Goal: Communication & Community: Answer question/provide support

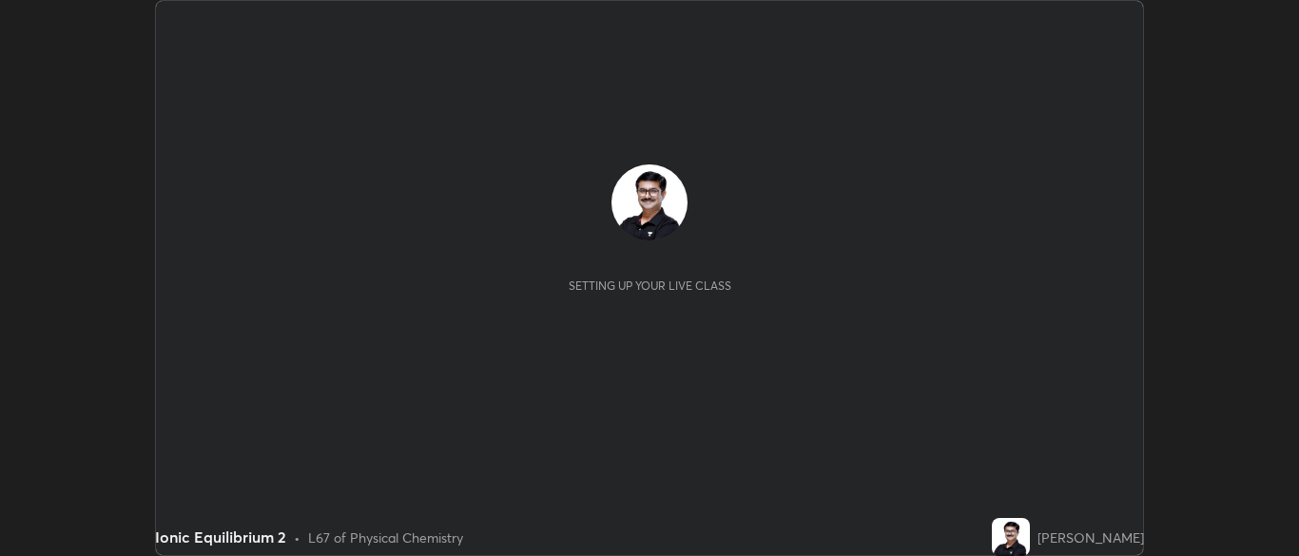
scroll to position [556, 1298]
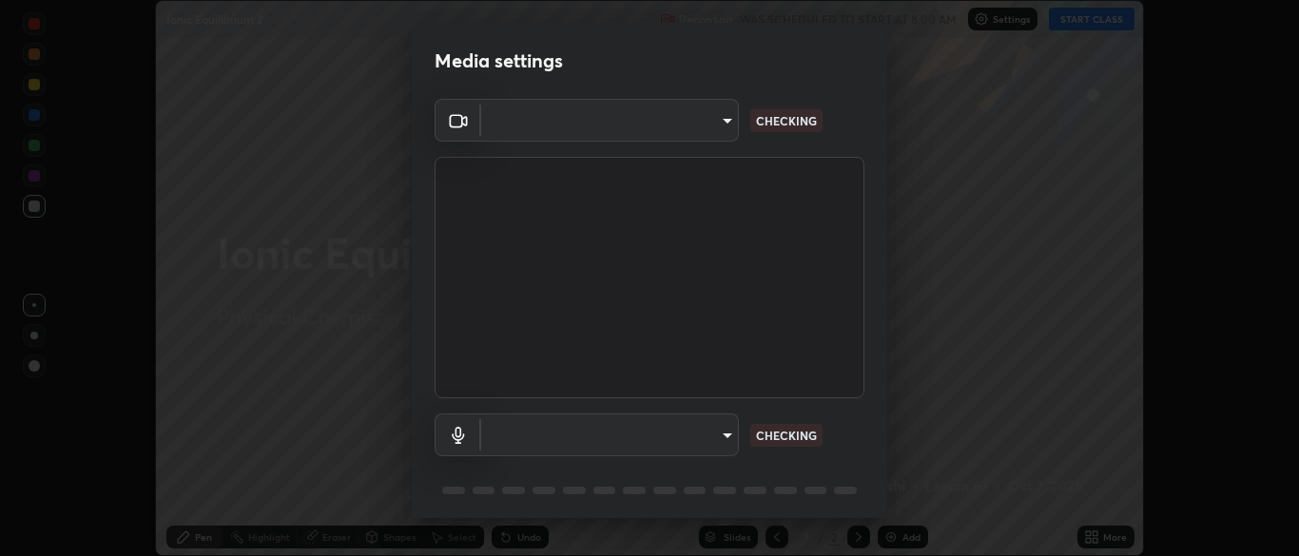
click at [1096, 535] on div "Media settings ​ CHECKING ​ CHECKING 1 / 5 Next" at bounding box center [649, 278] width 1299 height 556
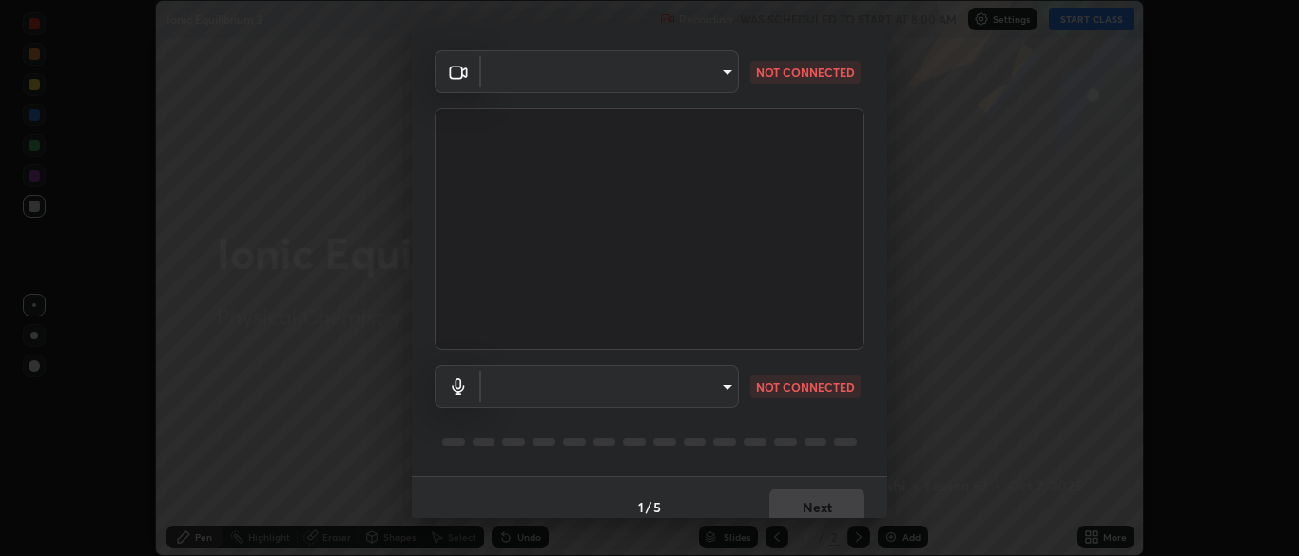
type input "34e31713075c762eaf549acf7f79ea8c82e7b285c8b1d47eb74ddb9ef0427e79"
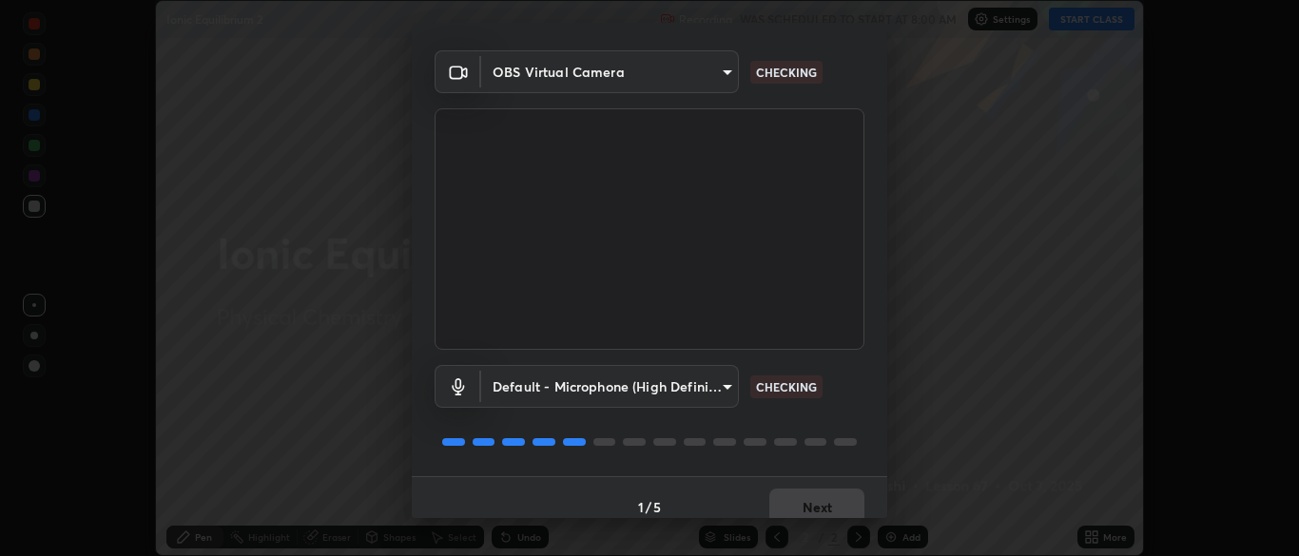
click at [731, 380] on body "Erase all Ionic Equilibrium 2 Recording WAS SCHEDULED TO START AT 8:00 AM Setti…" at bounding box center [649, 278] width 1299 height 556
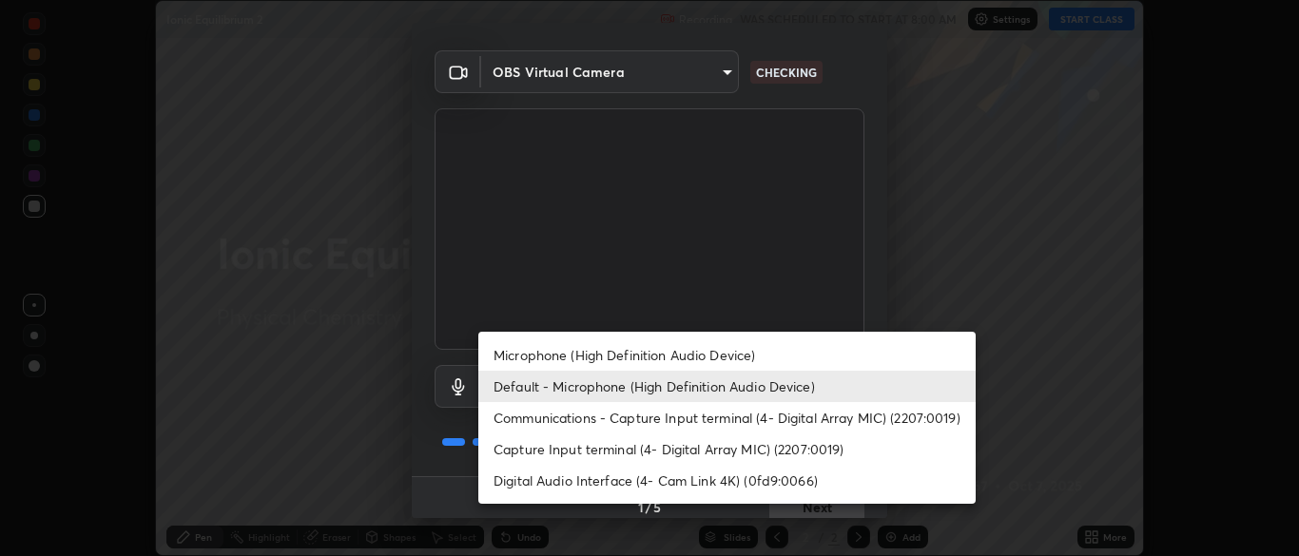
click at [649, 453] on li "Capture Input terminal (4- Digital Array MIC) (2207:0019)" at bounding box center [726, 449] width 497 height 31
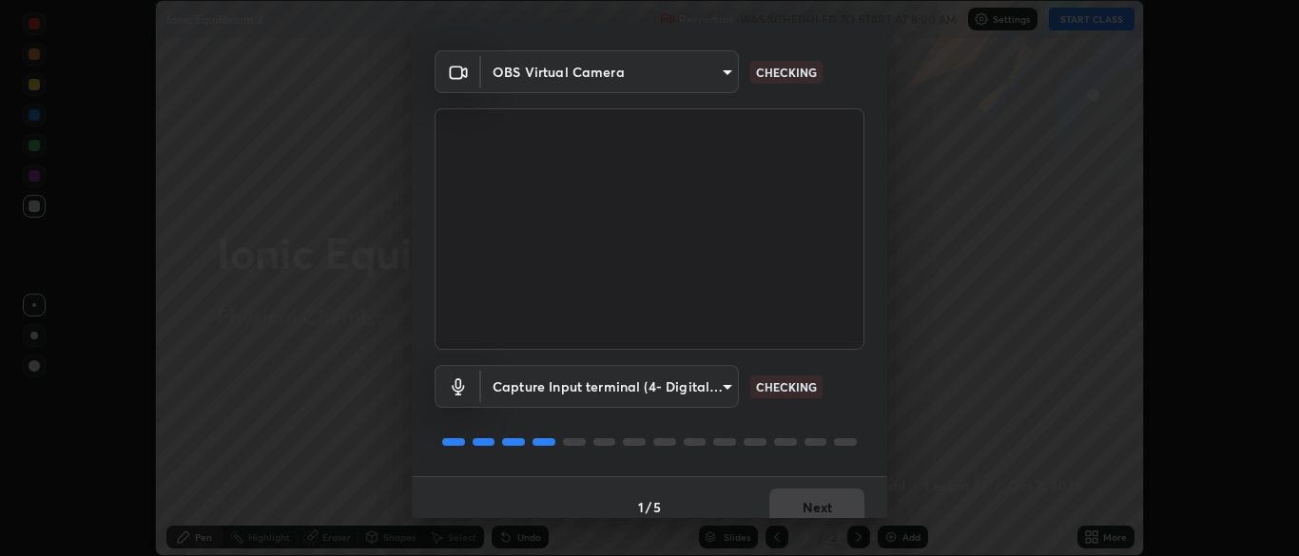
click at [725, 390] on body "Erase all Ionic Equilibrium 2 Recording WAS SCHEDULED TO START AT 8:00 AM Setti…" at bounding box center [649, 278] width 1299 height 556
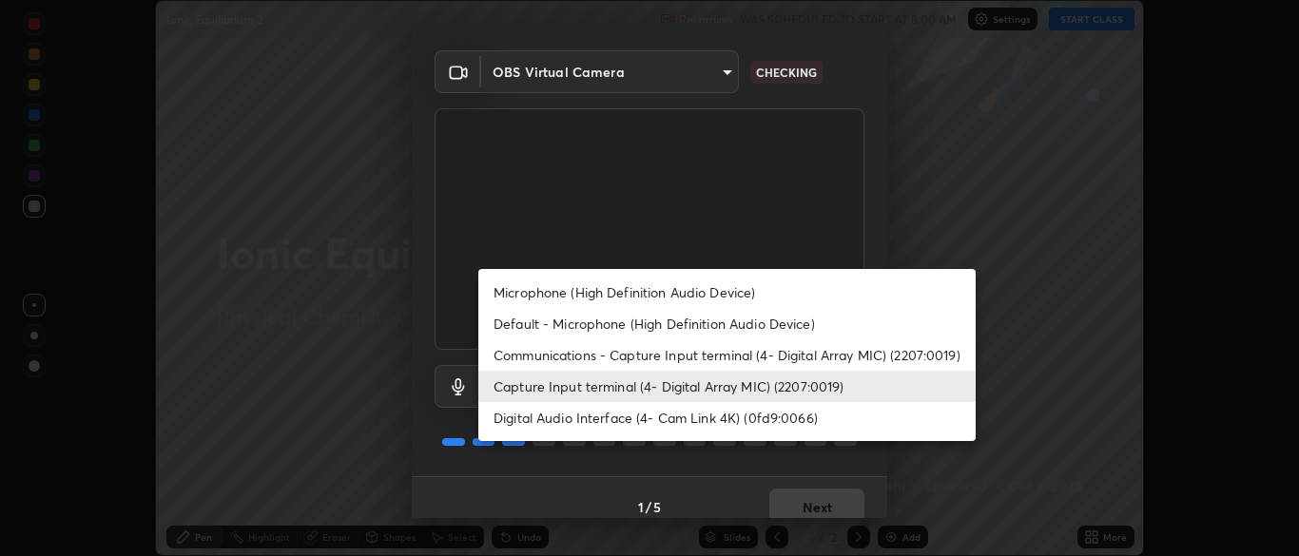
click at [593, 330] on li "Default - Microphone (High Definition Audio Device)" at bounding box center [726, 323] width 497 height 31
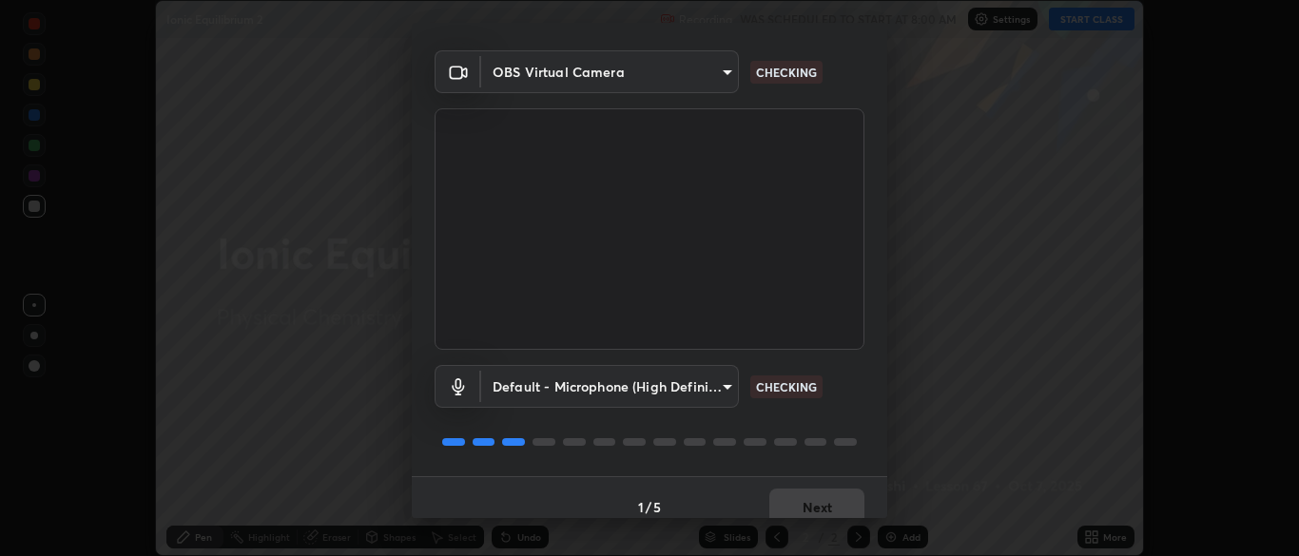
type input "default"
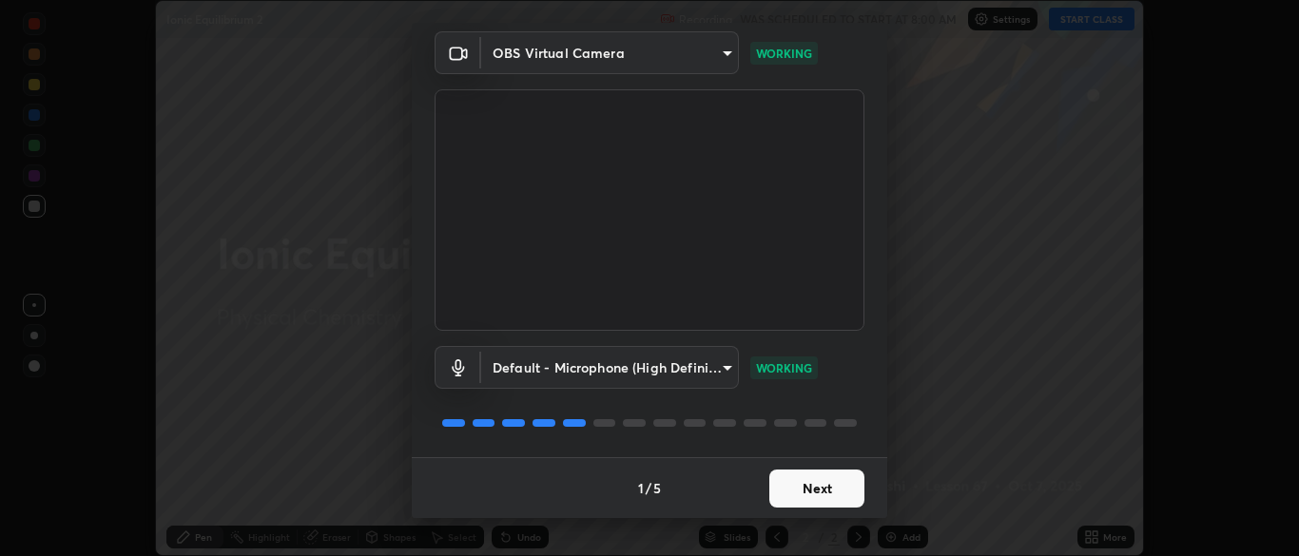
click at [811, 487] on button "Next" at bounding box center [817, 489] width 95 height 38
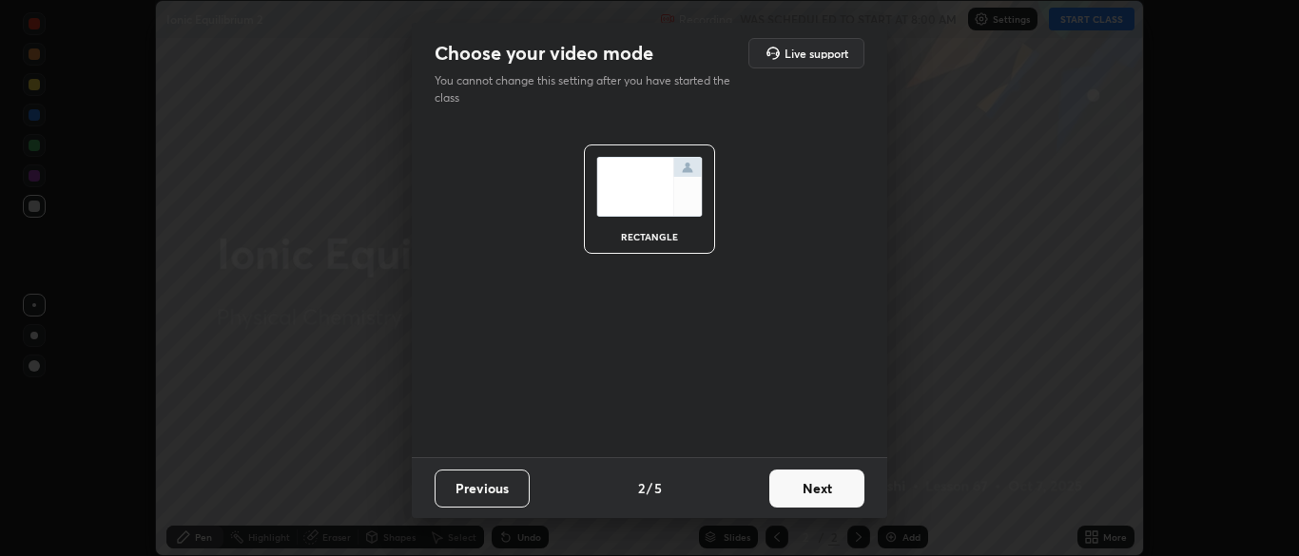
click at [816, 490] on button "Next" at bounding box center [817, 489] width 95 height 38
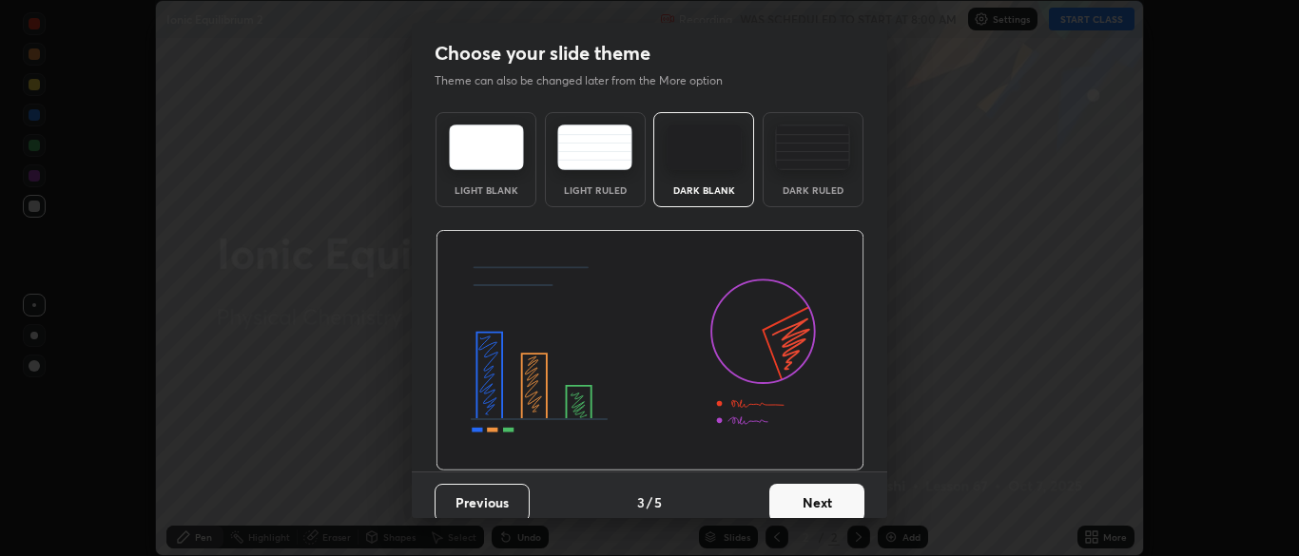
click at [812, 501] on button "Next" at bounding box center [817, 503] width 95 height 38
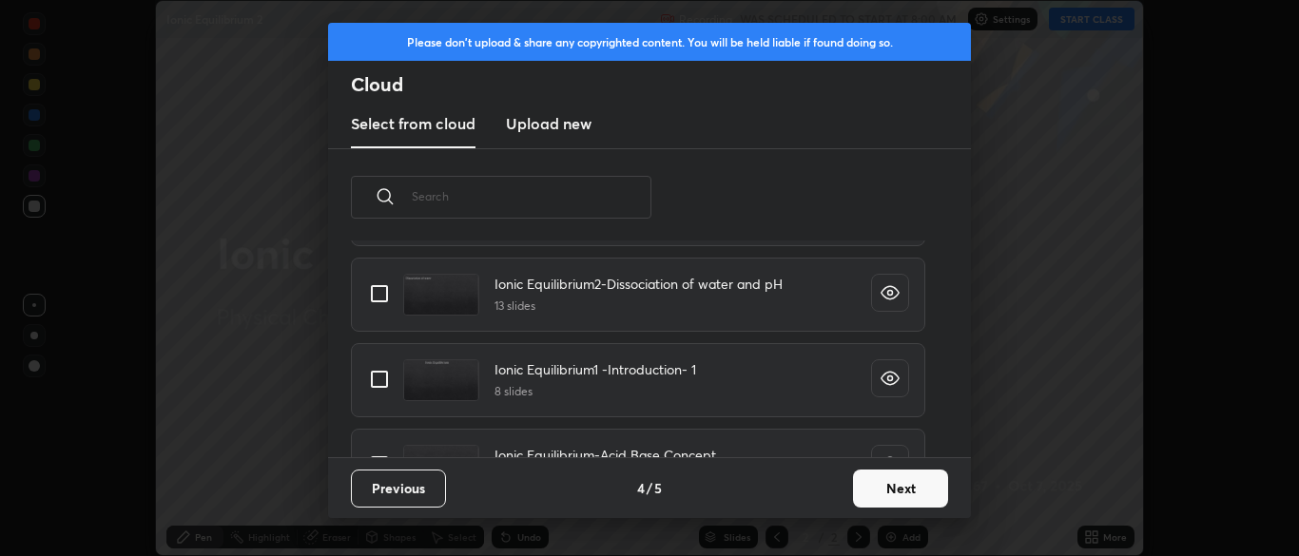
scroll to position [1420, 0]
click at [384, 383] on input "grid" at bounding box center [380, 382] width 40 height 40
checkbox input "true"
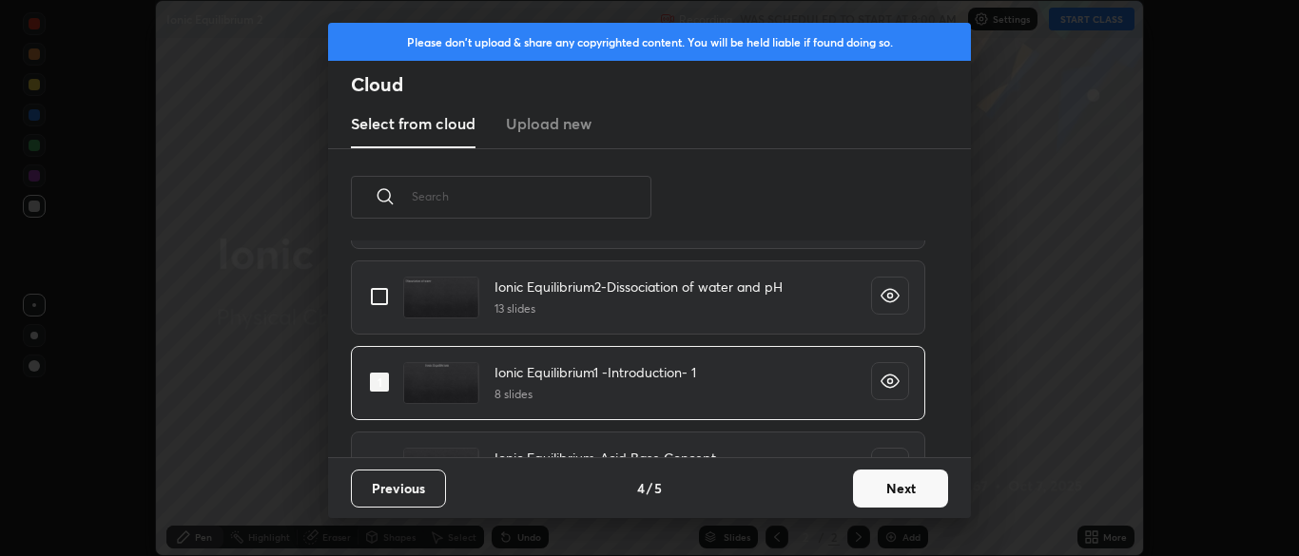
click at [384, 298] on input "grid" at bounding box center [380, 297] width 40 height 40
checkbox input "true"
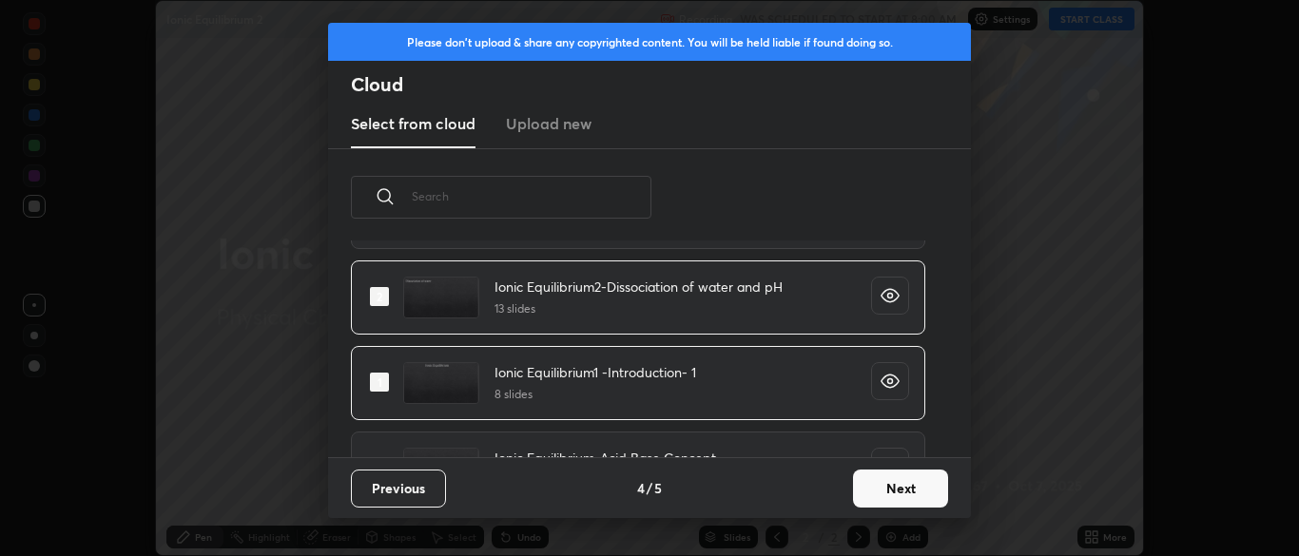
click at [887, 479] on button "Next" at bounding box center [900, 489] width 95 height 38
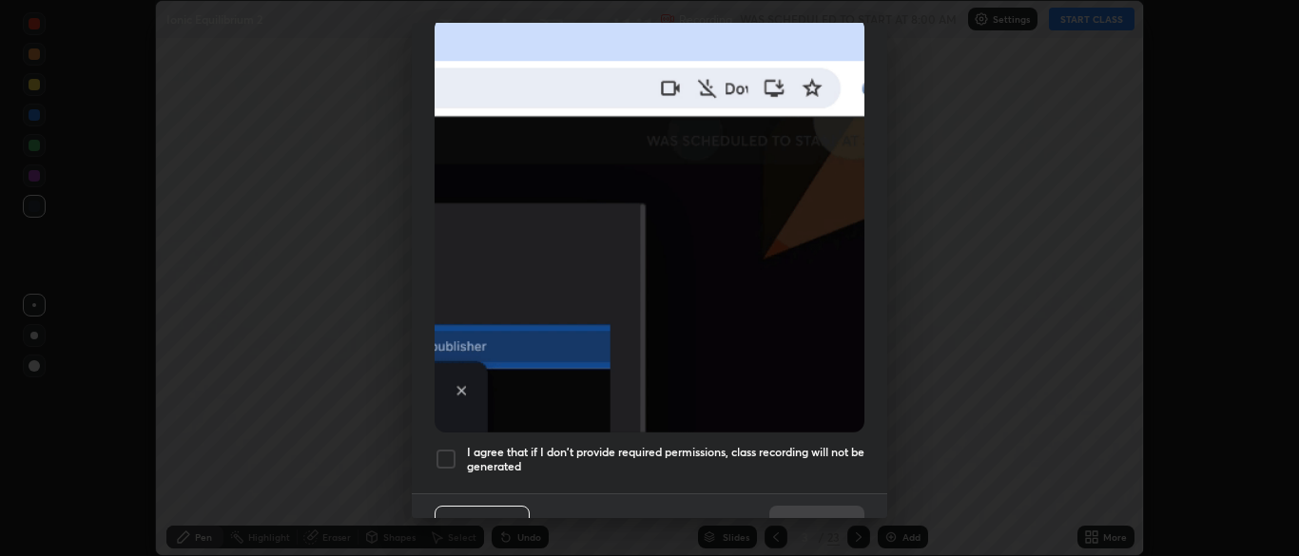
scroll to position [456, 0]
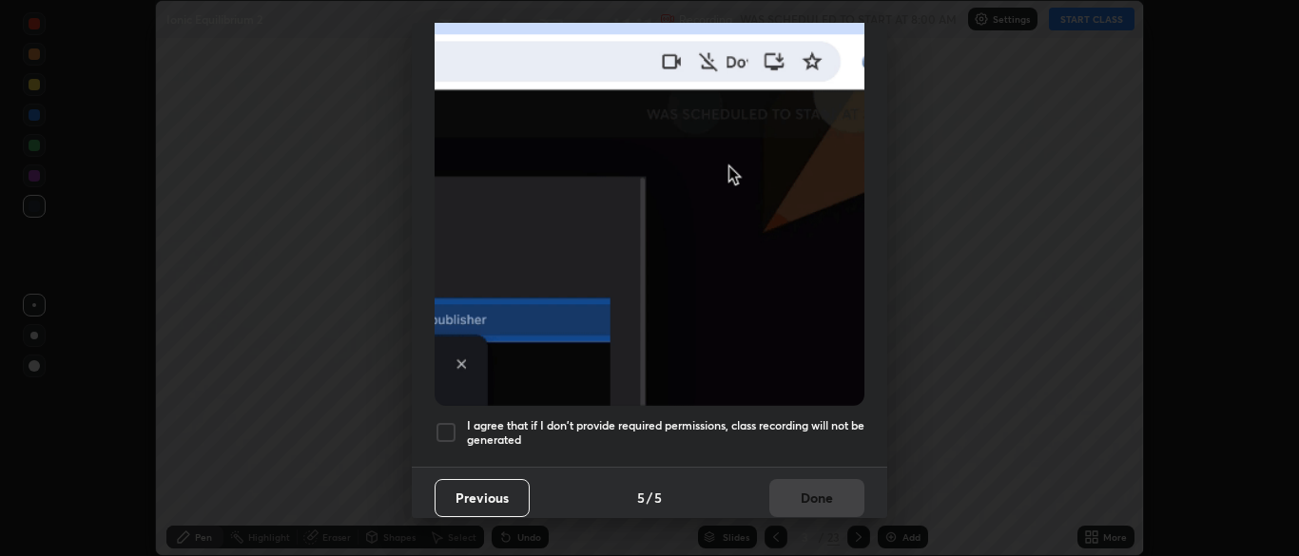
click at [448, 426] on div at bounding box center [446, 432] width 23 height 23
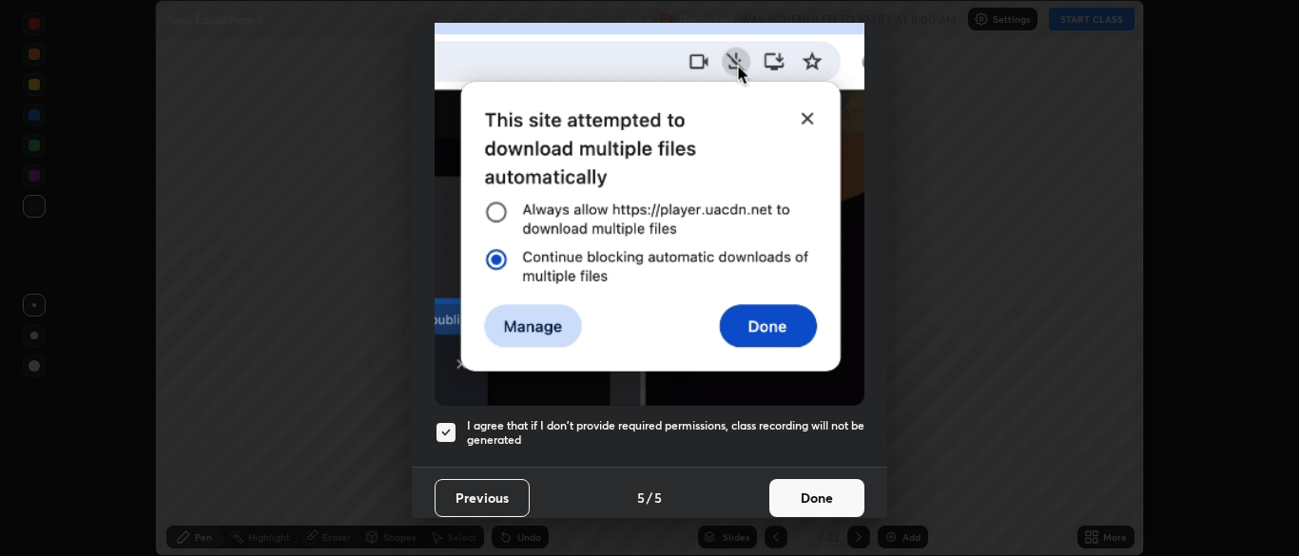
click at [798, 484] on button "Done" at bounding box center [817, 498] width 95 height 38
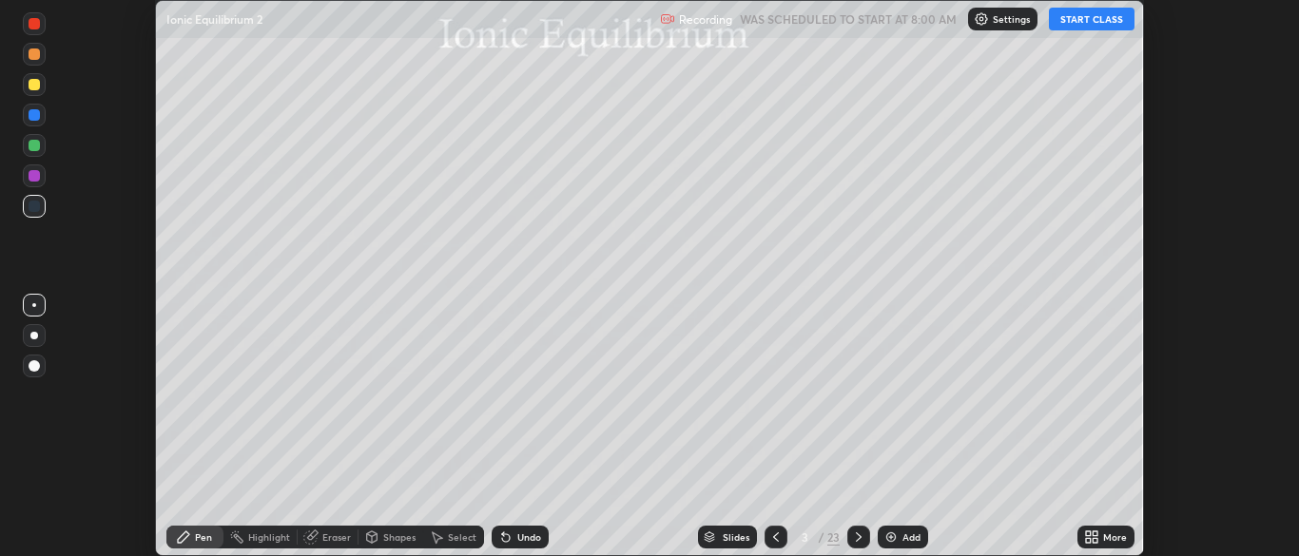
click at [1080, 22] on button "START CLASS" at bounding box center [1092, 19] width 86 height 23
click at [857, 537] on icon at bounding box center [858, 537] width 15 height 15
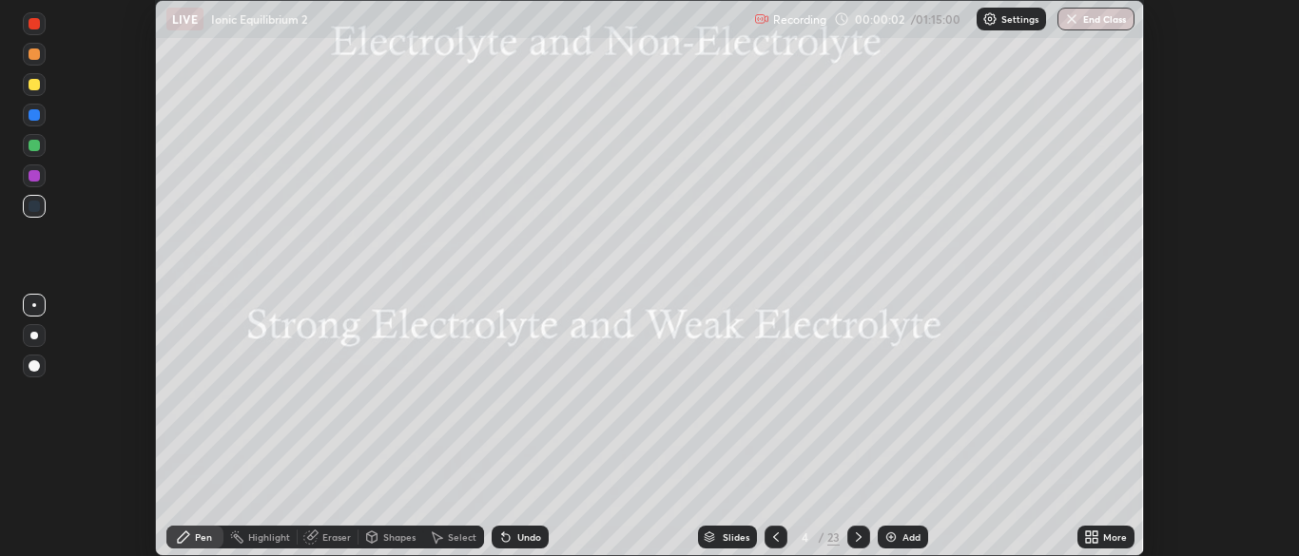
click at [868, 529] on div at bounding box center [859, 537] width 23 height 38
click at [742, 535] on div "Slides" at bounding box center [736, 538] width 27 height 10
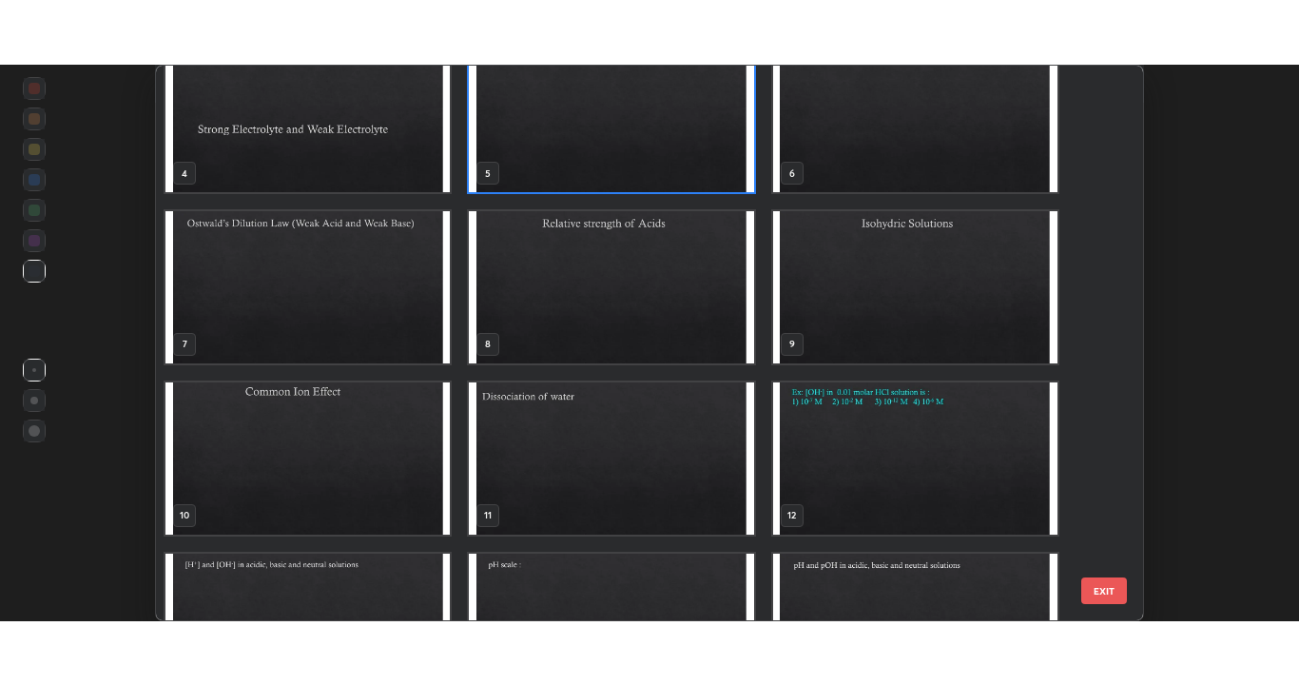
scroll to position [206, 0]
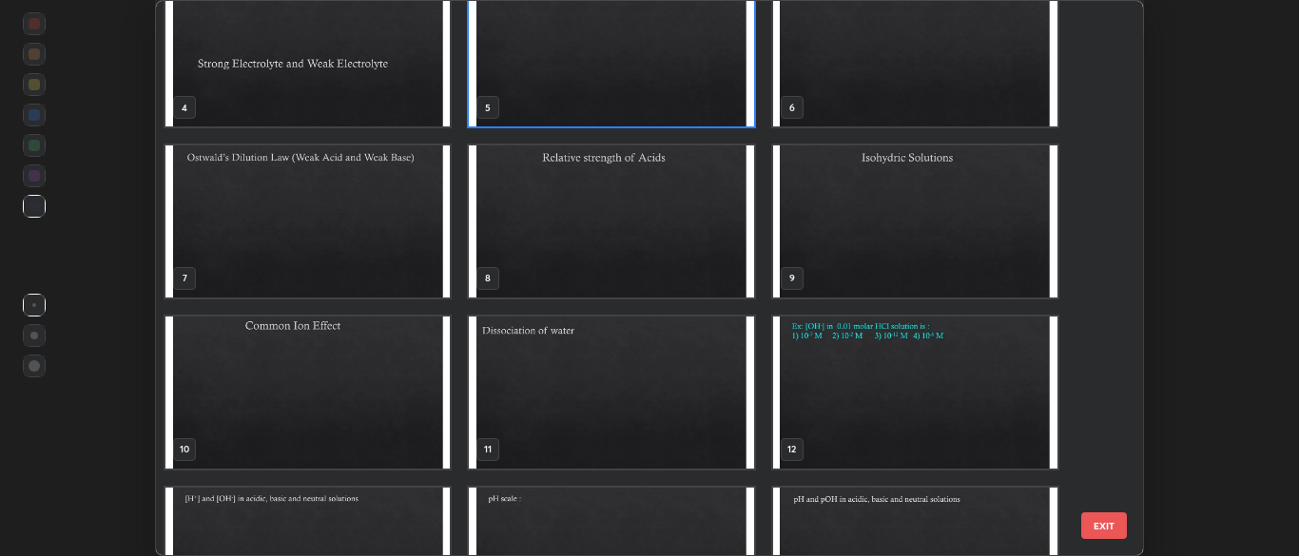
click at [403, 389] on img "grid" at bounding box center [308, 393] width 284 height 152
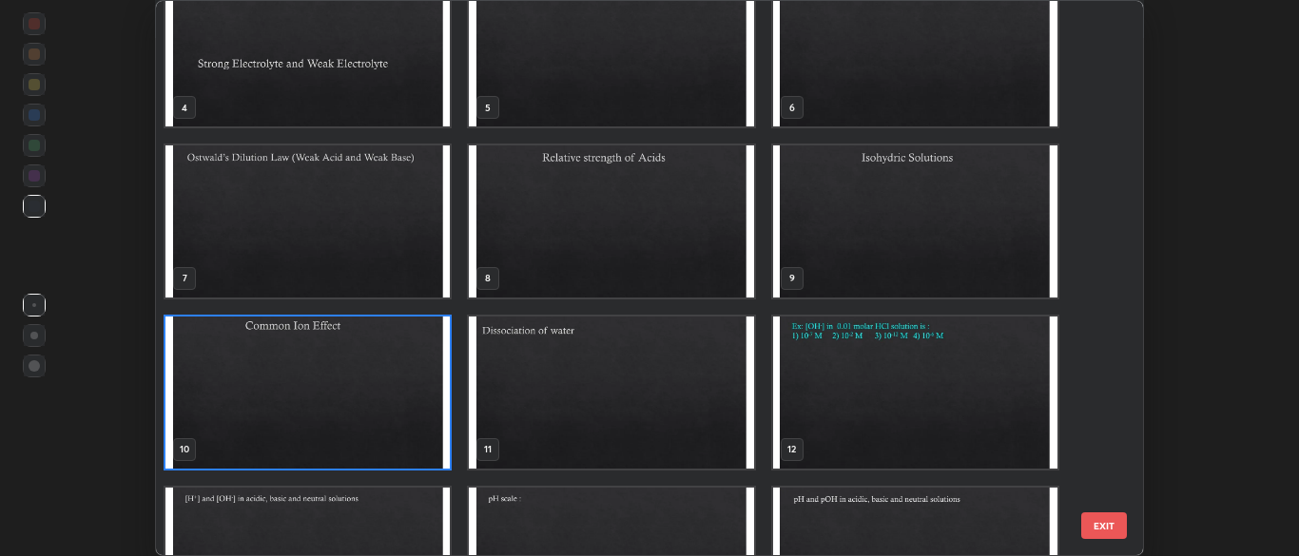
click at [400, 393] on img "grid" at bounding box center [308, 393] width 284 height 152
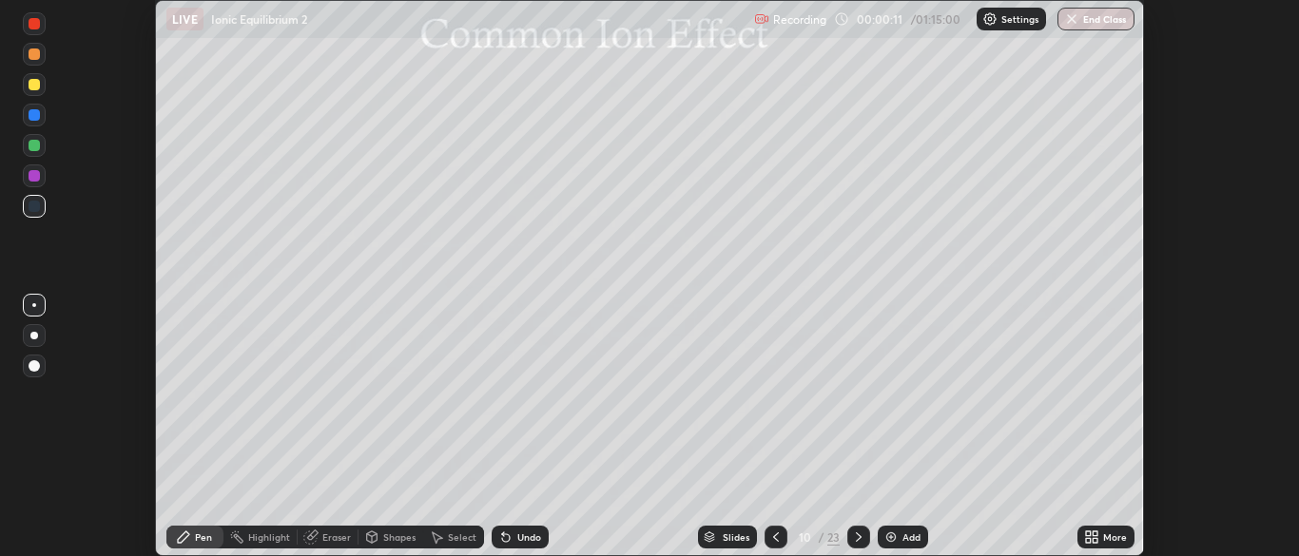
click at [1088, 534] on icon at bounding box center [1088, 534] width 5 height 5
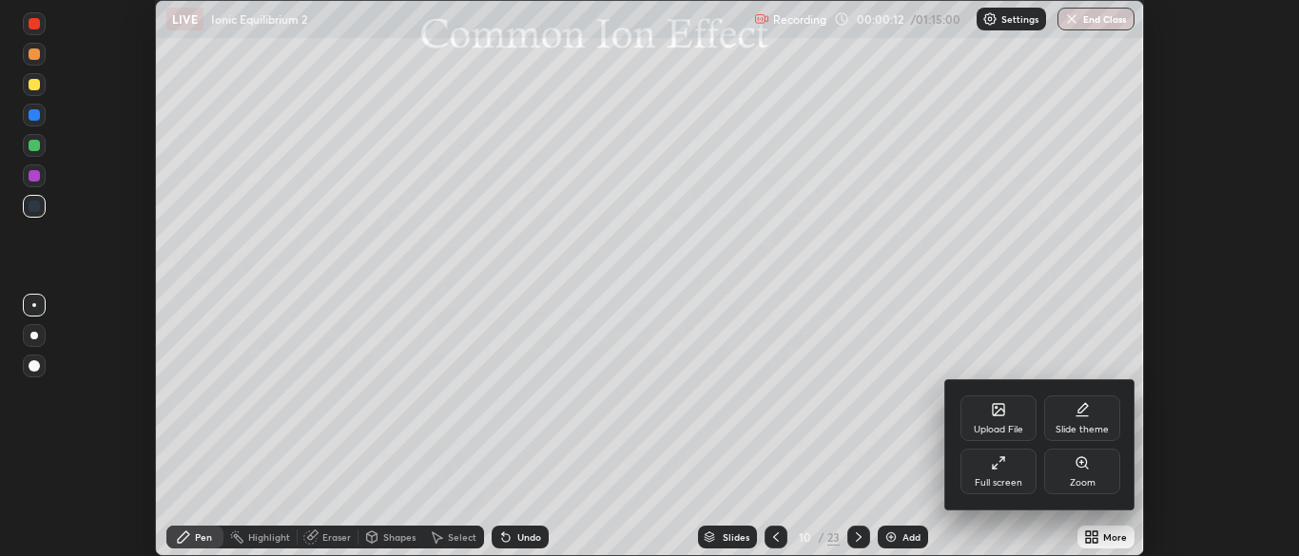
click at [997, 476] on div "Full screen" at bounding box center [999, 472] width 76 height 46
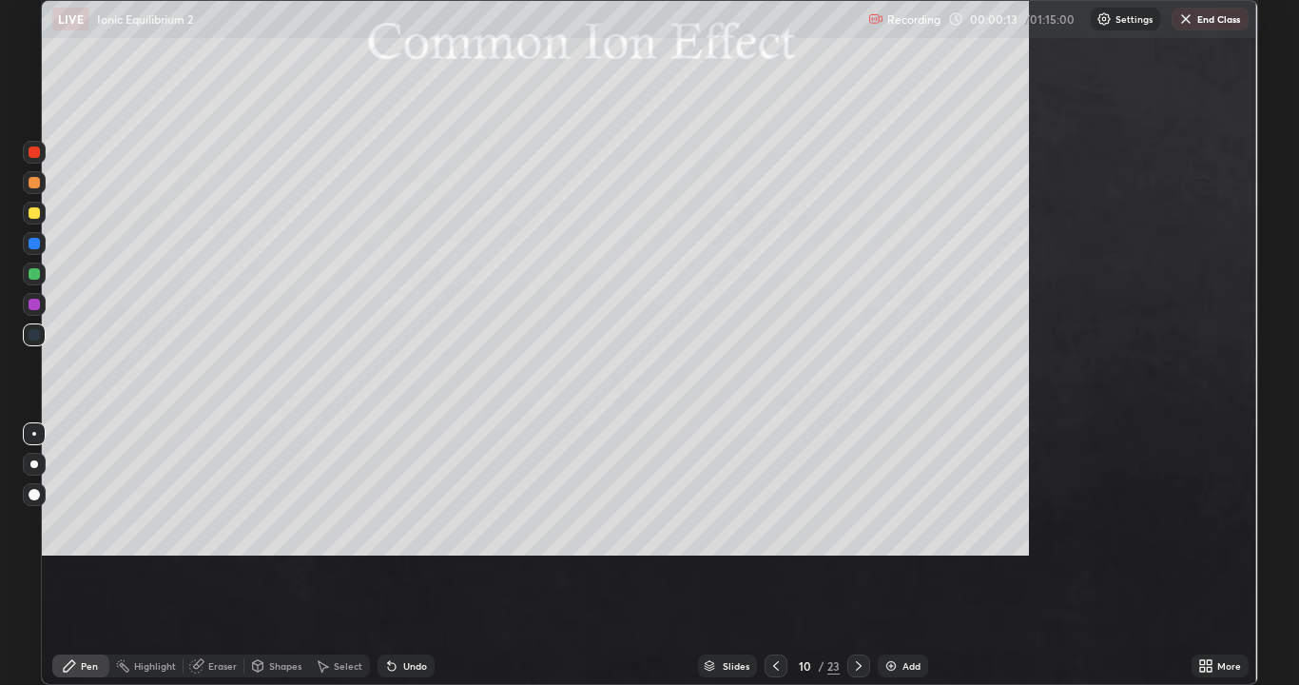
scroll to position [685, 1299]
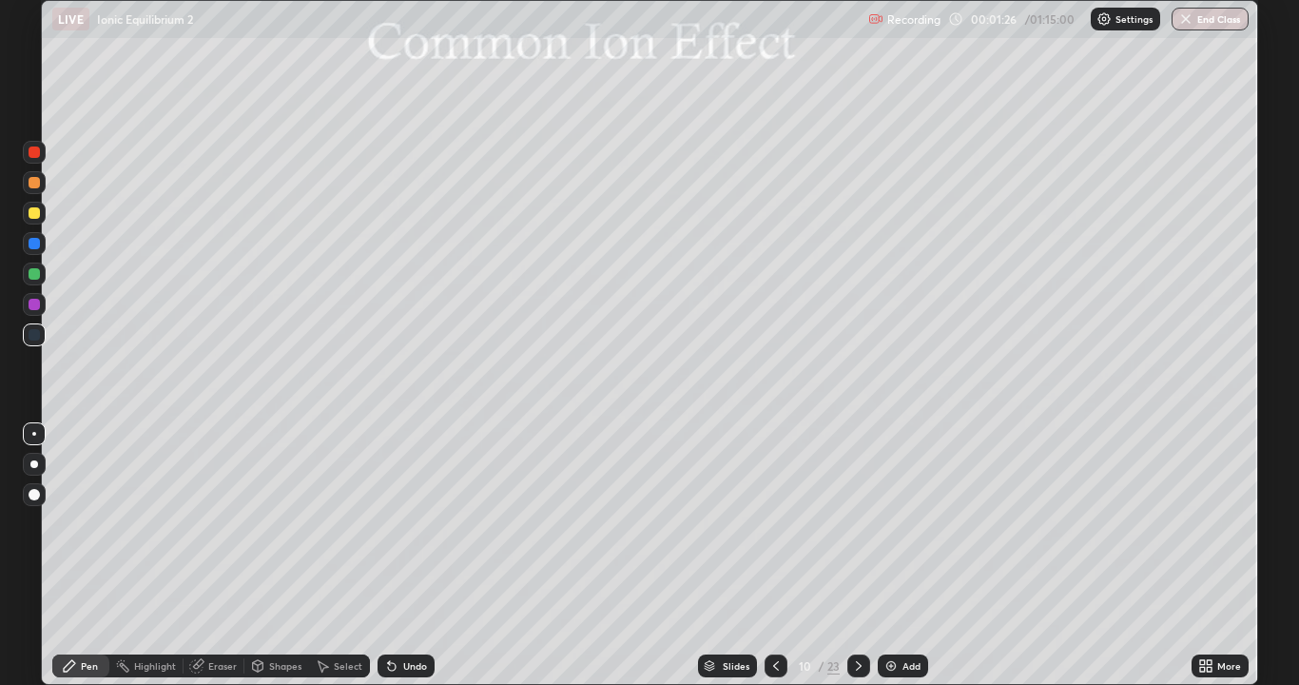
click at [270, 556] on div "Shapes" at bounding box center [285, 666] width 32 height 10
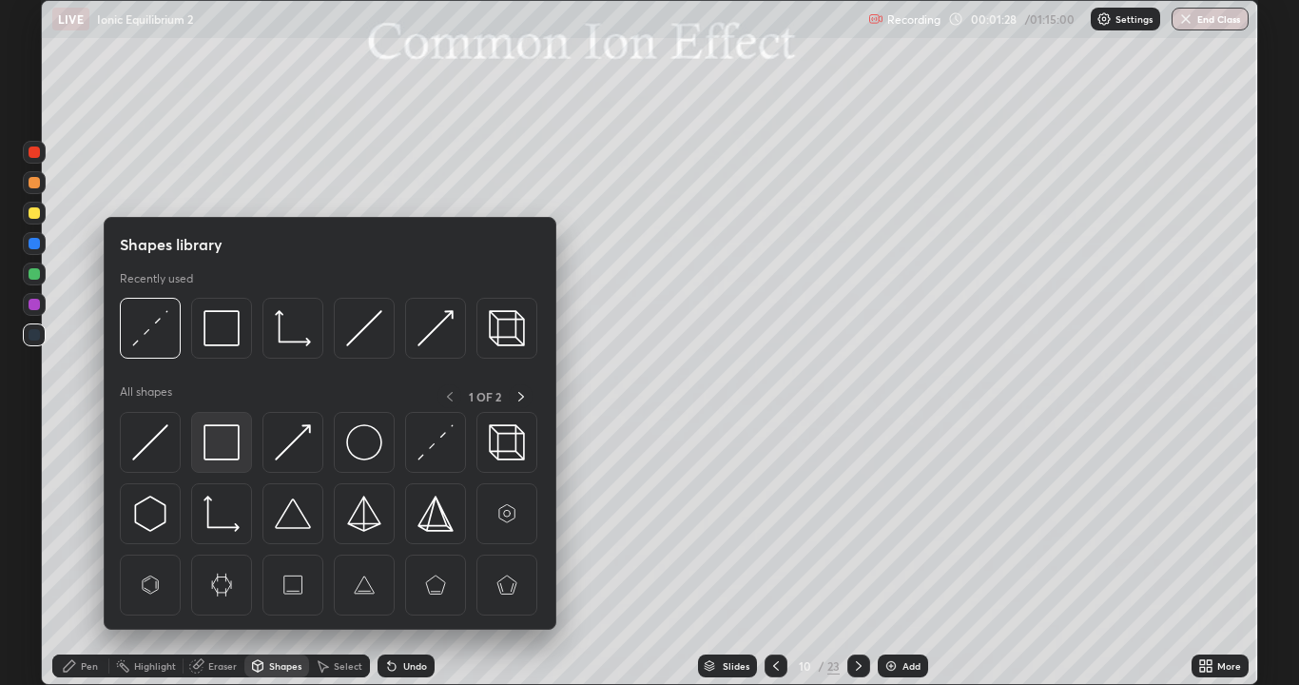
click at [227, 449] on img at bounding box center [222, 442] width 36 height 36
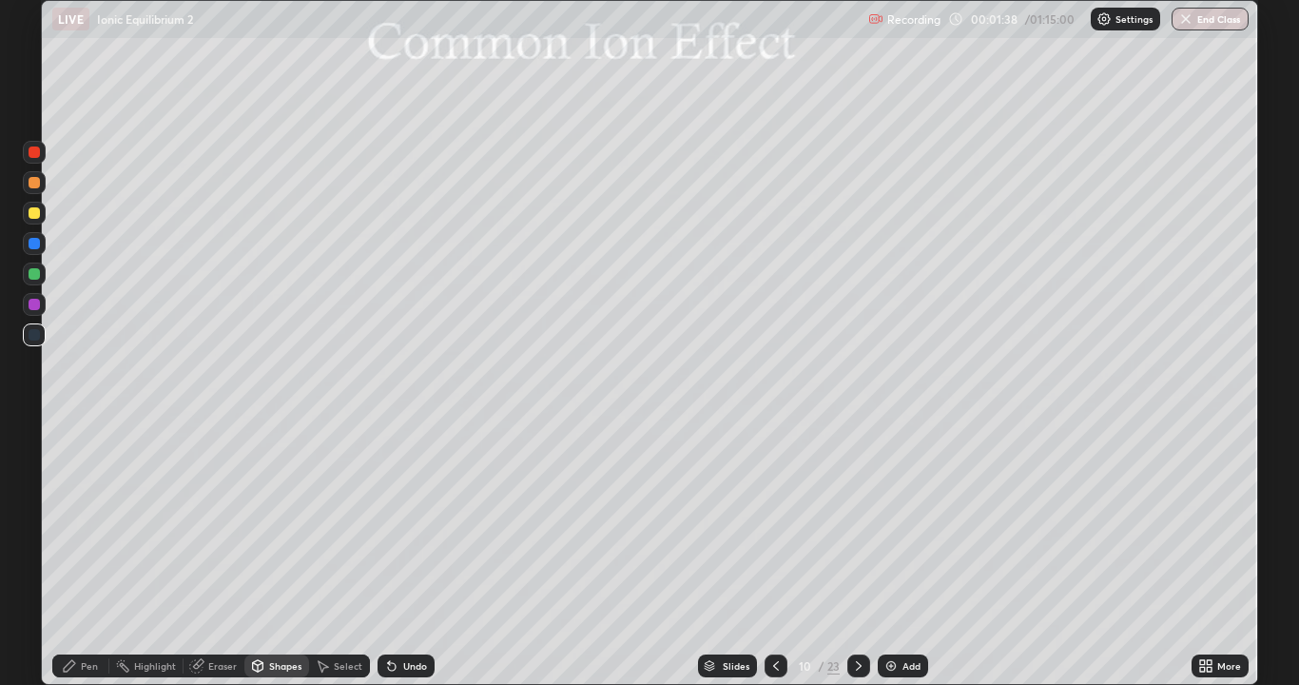
click at [290, 556] on div "Shapes" at bounding box center [285, 666] width 32 height 10
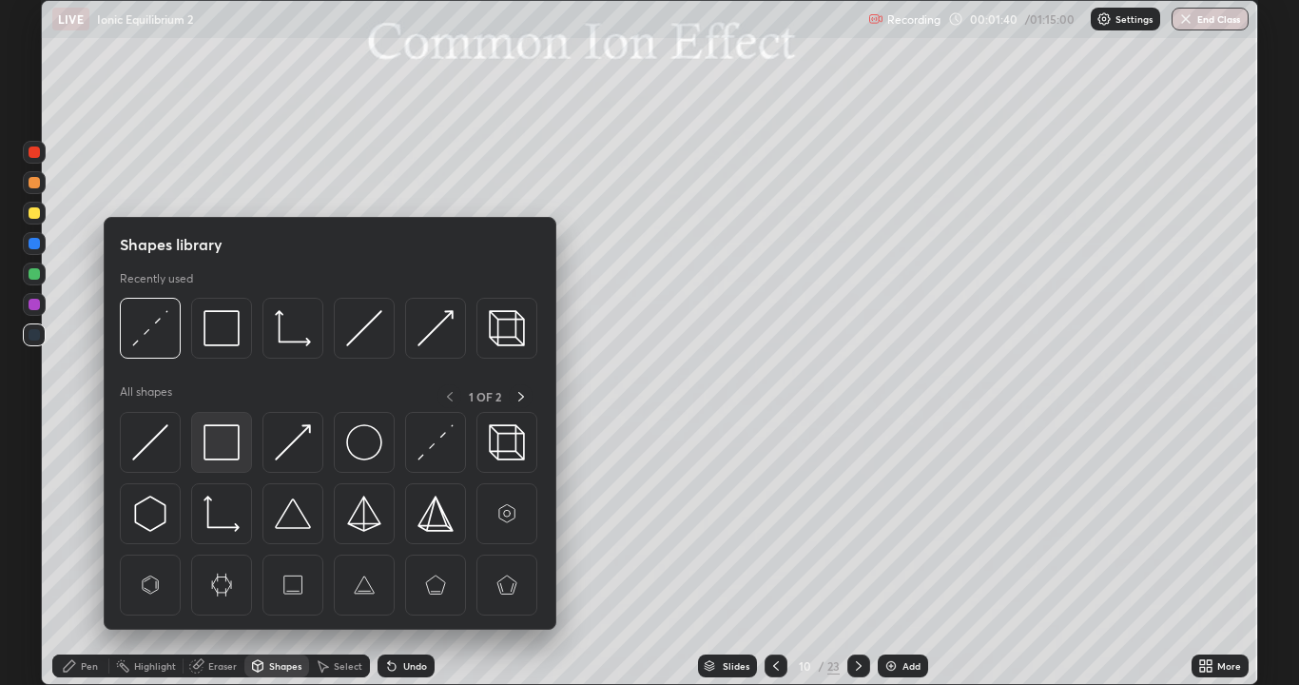
click at [223, 451] on img at bounding box center [222, 442] width 36 height 36
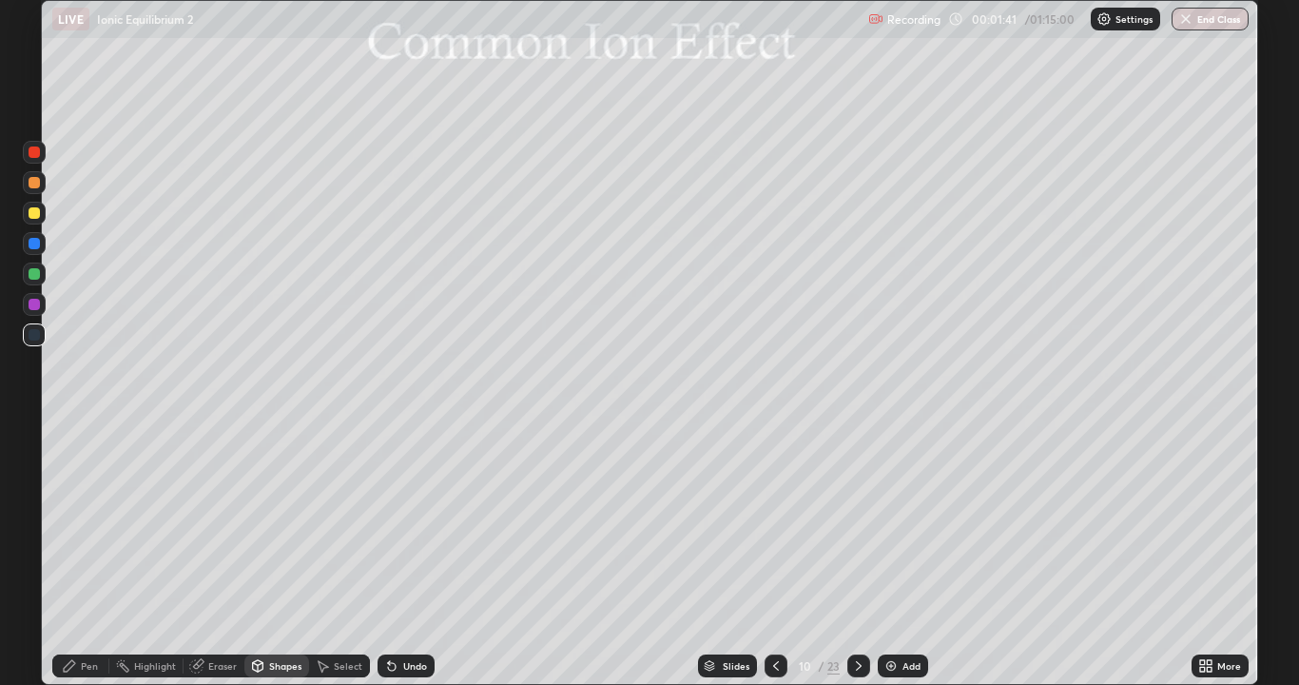
click at [37, 215] on div at bounding box center [34, 212] width 11 height 11
click at [34, 214] on div at bounding box center [34, 212] width 11 height 11
click at [399, 556] on div "Undo" at bounding box center [406, 665] width 57 height 23
click at [83, 556] on div "Pen" at bounding box center [89, 666] width 17 height 10
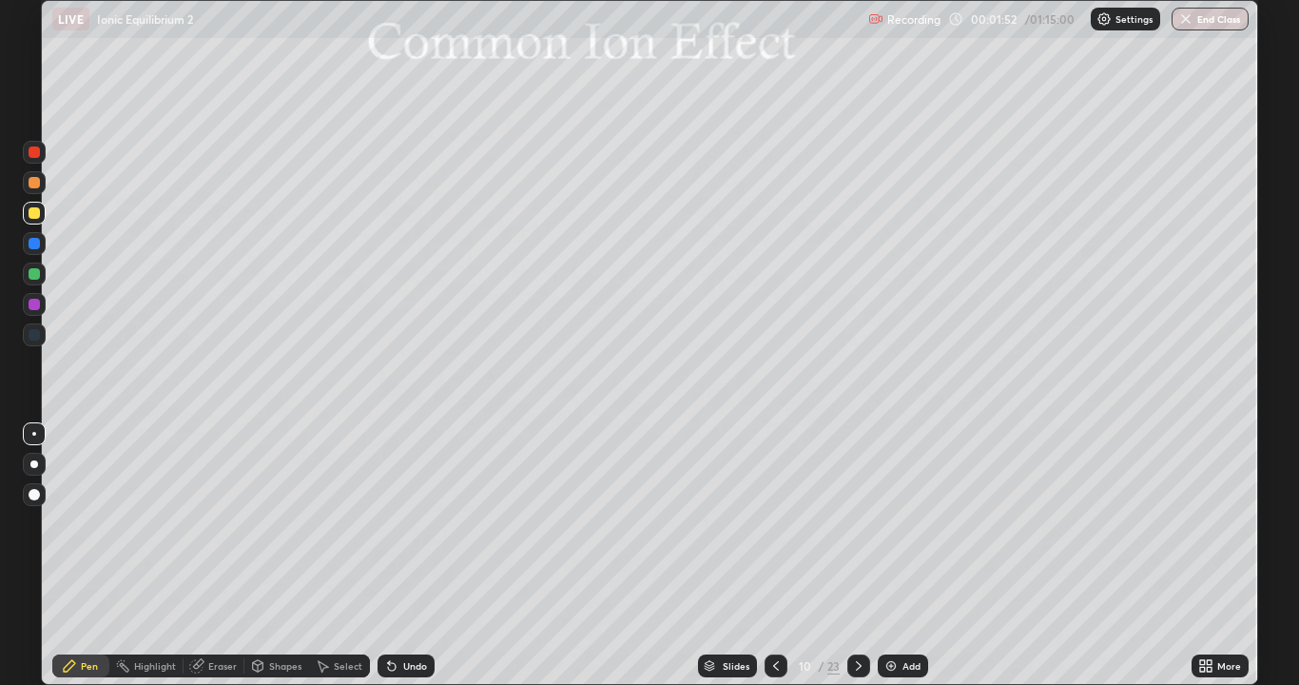
click at [30, 216] on div at bounding box center [34, 212] width 11 height 11
click at [263, 556] on icon at bounding box center [257, 665] width 15 height 15
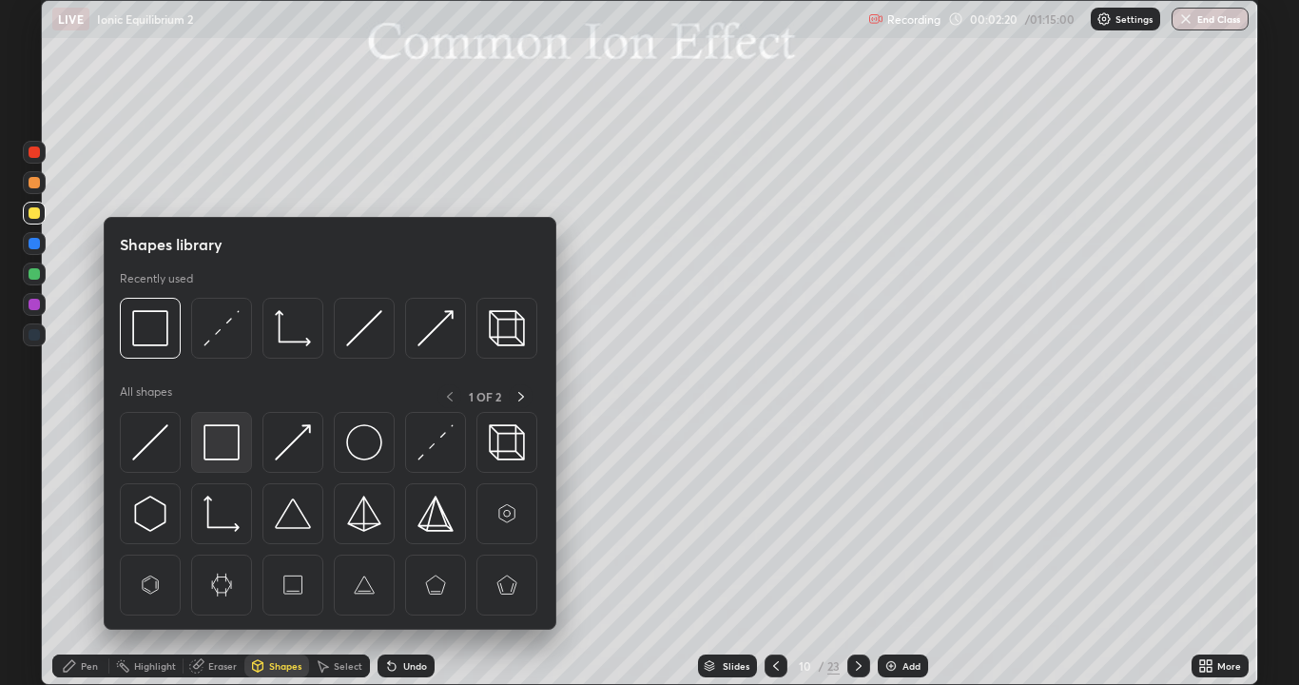
click at [224, 451] on img at bounding box center [222, 442] width 36 height 36
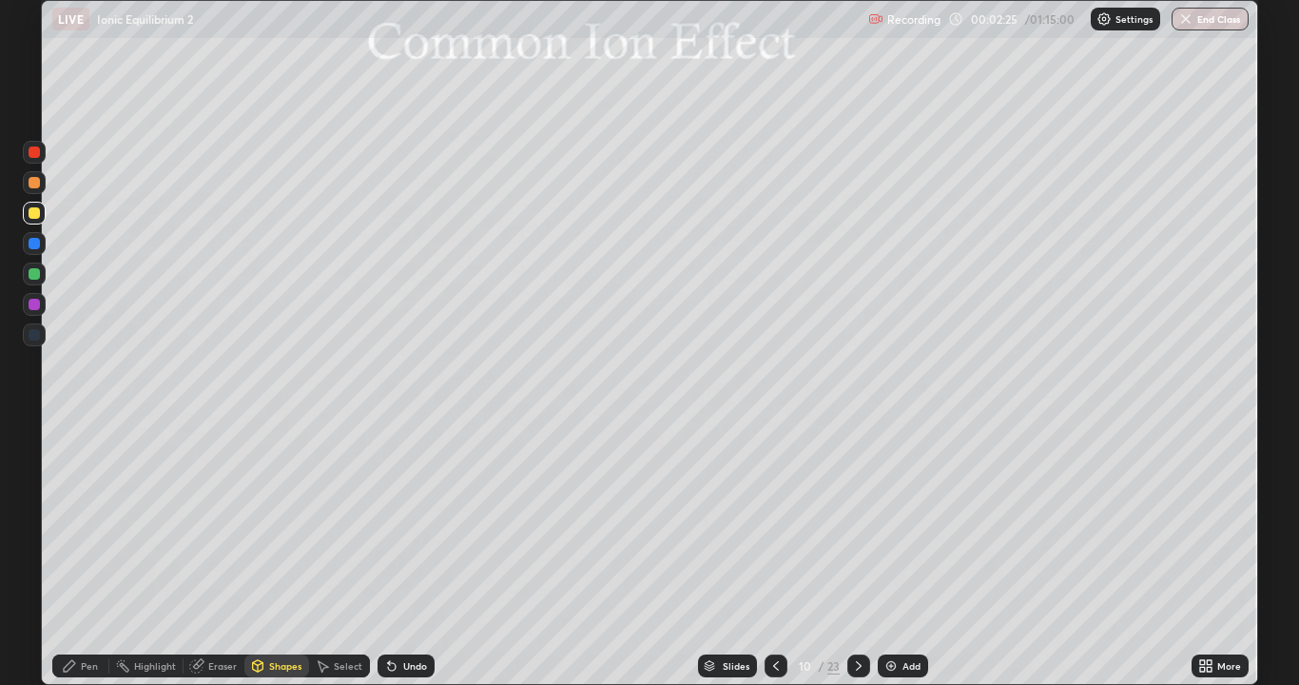
click at [32, 244] on div at bounding box center [34, 243] width 11 height 11
click at [201, 556] on icon at bounding box center [196, 666] width 12 height 12
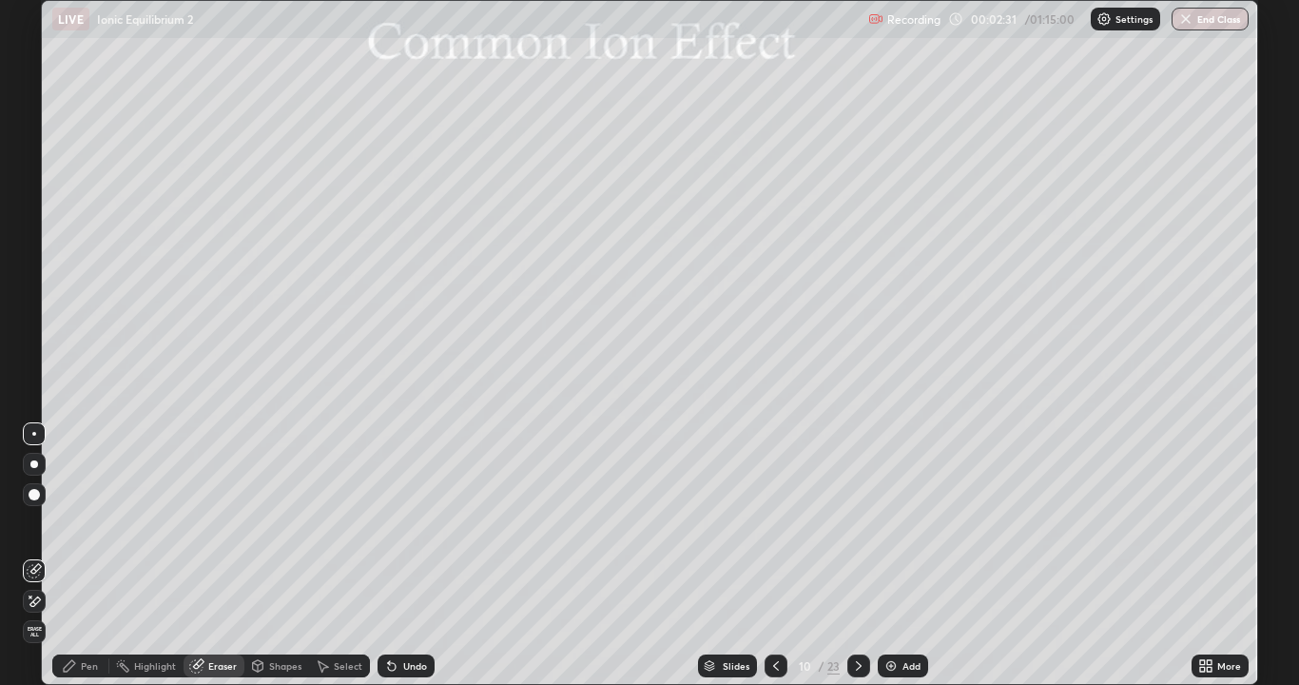
click at [79, 556] on div "Pen" at bounding box center [80, 665] width 57 height 23
click at [29, 216] on div at bounding box center [34, 212] width 11 height 11
click at [262, 556] on icon at bounding box center [258, 665] width 10 height 11
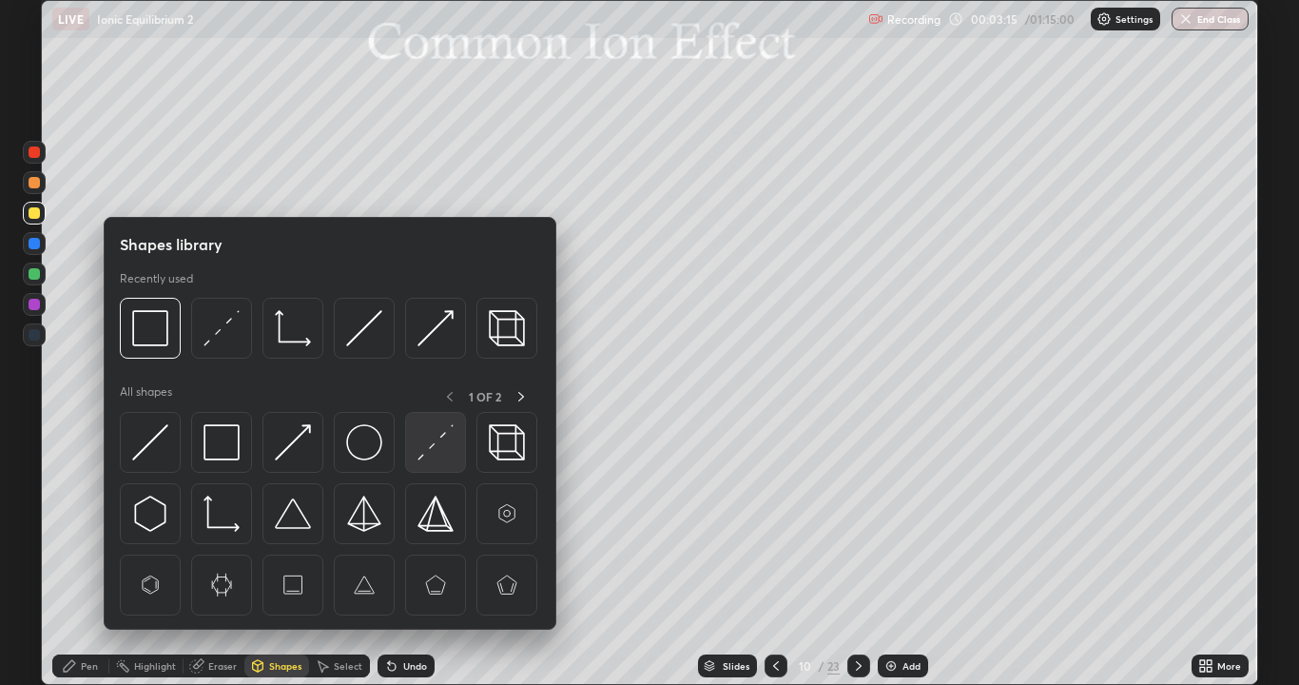
click at [416, 448] on div at bounding box center [435, 442] width 61 height 61
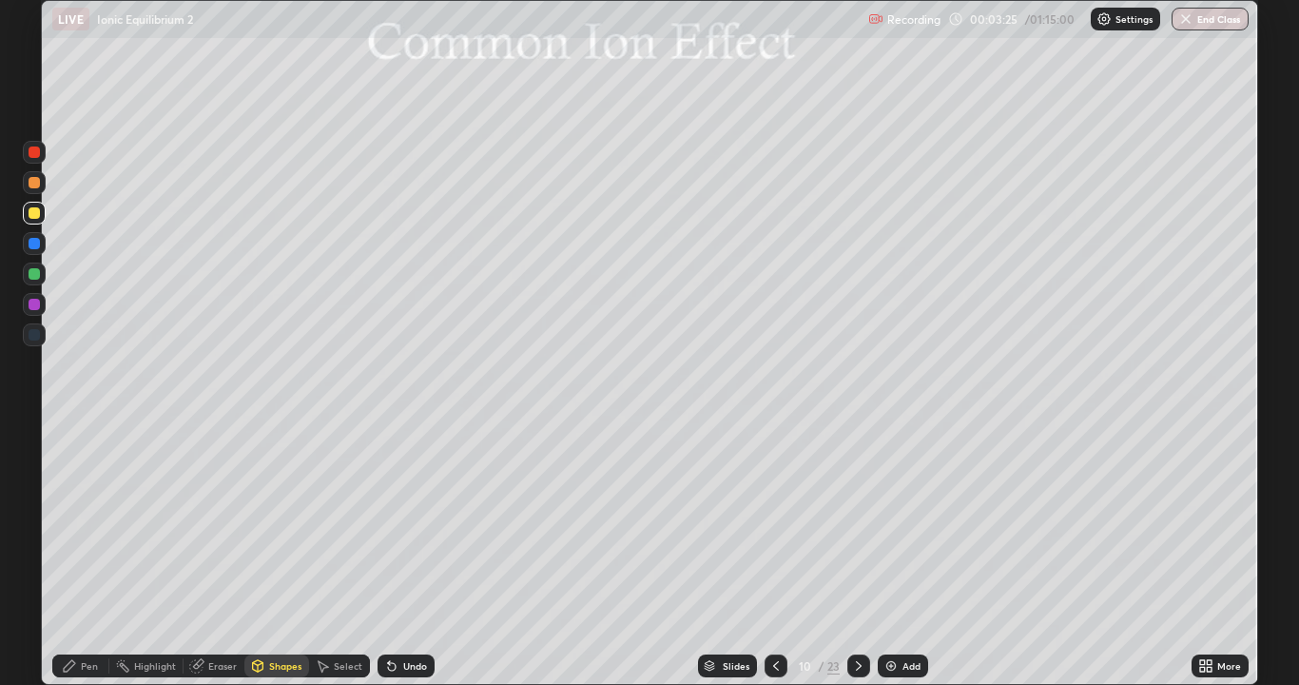
click at [88, 556] on div "Pen" at bounding box center [89, 666] width 17 height 10
click at [34, 221] on div at bounding box center [34, 213] width 23 height 23
click at [279, 556] on div "Shapes" at bounding box center [285, 666] width 32 height 10
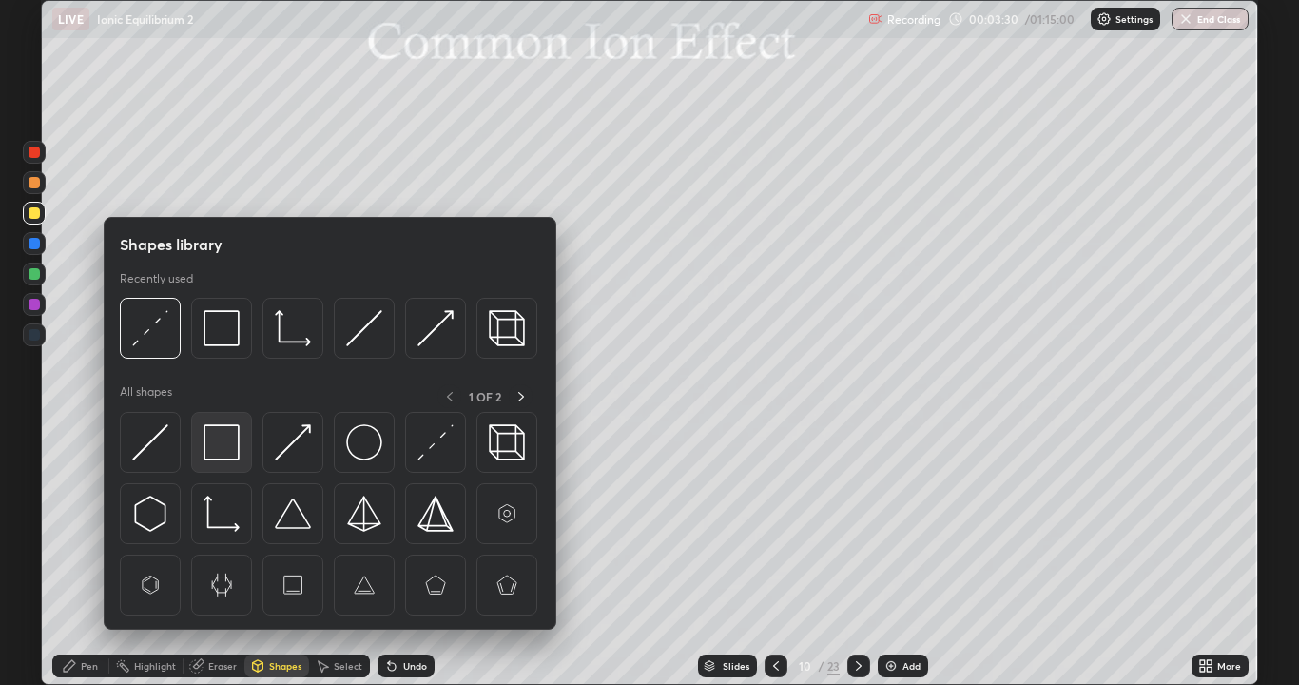
click at [239, 450] on img at bounding box center [222, 442] width 36 height 36
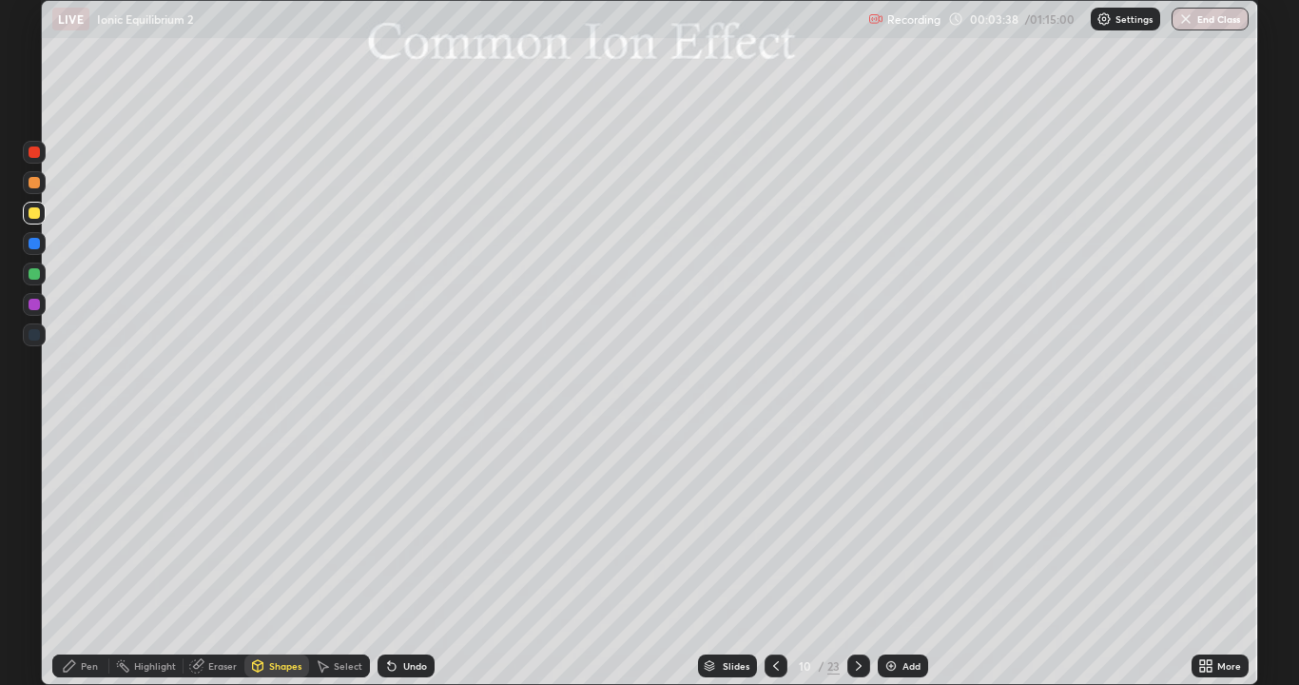
click at [95, 556] on div "Pen" at bounding box center [89, 666] width 17 height 10
click at [33, 245] on div at bounding box center [34, 243] width 11 height 11
click at [400, 556] on div "Undo" at bounding box center [406, 665] width 57 height 23
click at [269, 556] on div "Shapes" at bounding box center [285, 666] width 32 height 10
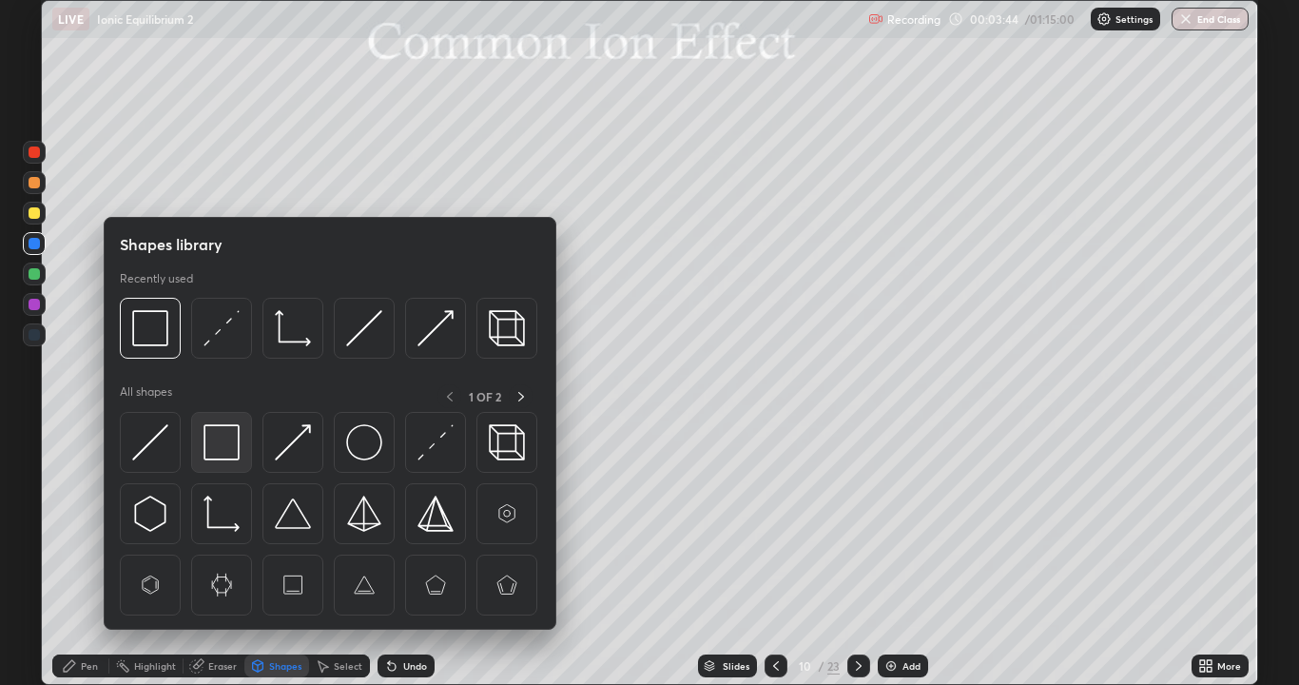
click at [227, 452] on img at bounding box center [222, 442] width 36 height 36
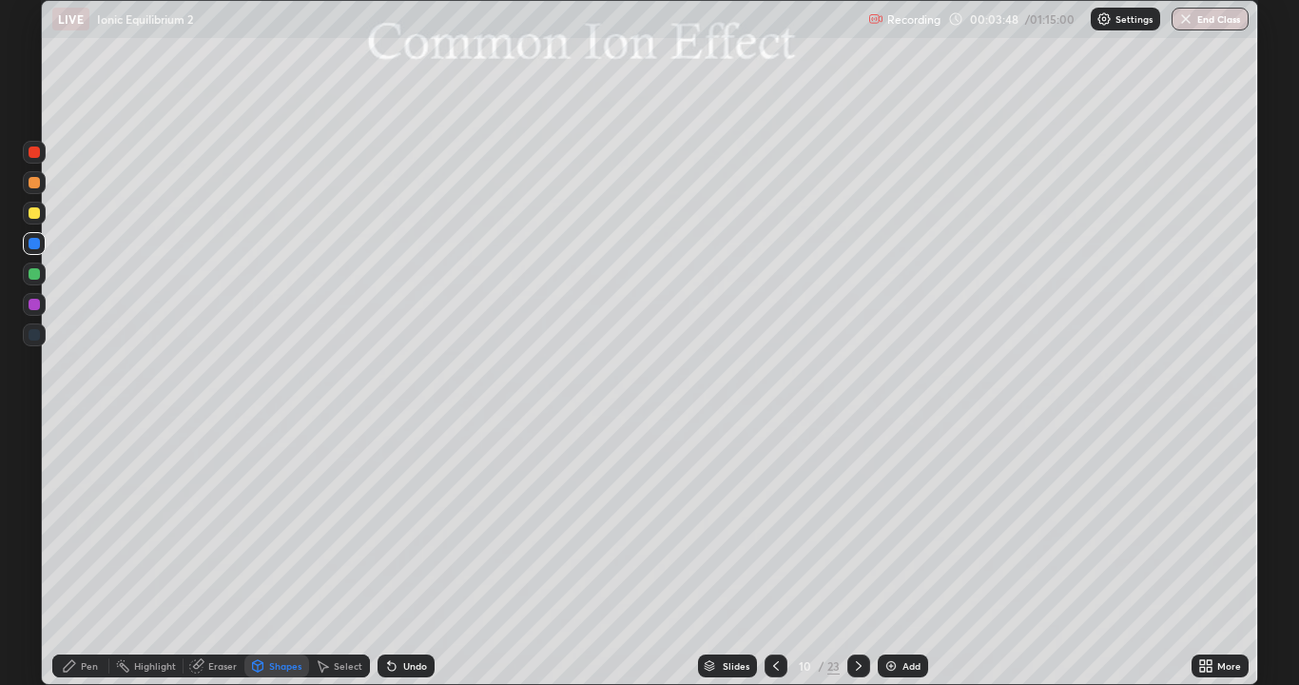
click at [216, 556] on div "Eraser" at bounding box center [214, 665] width 61 height 23
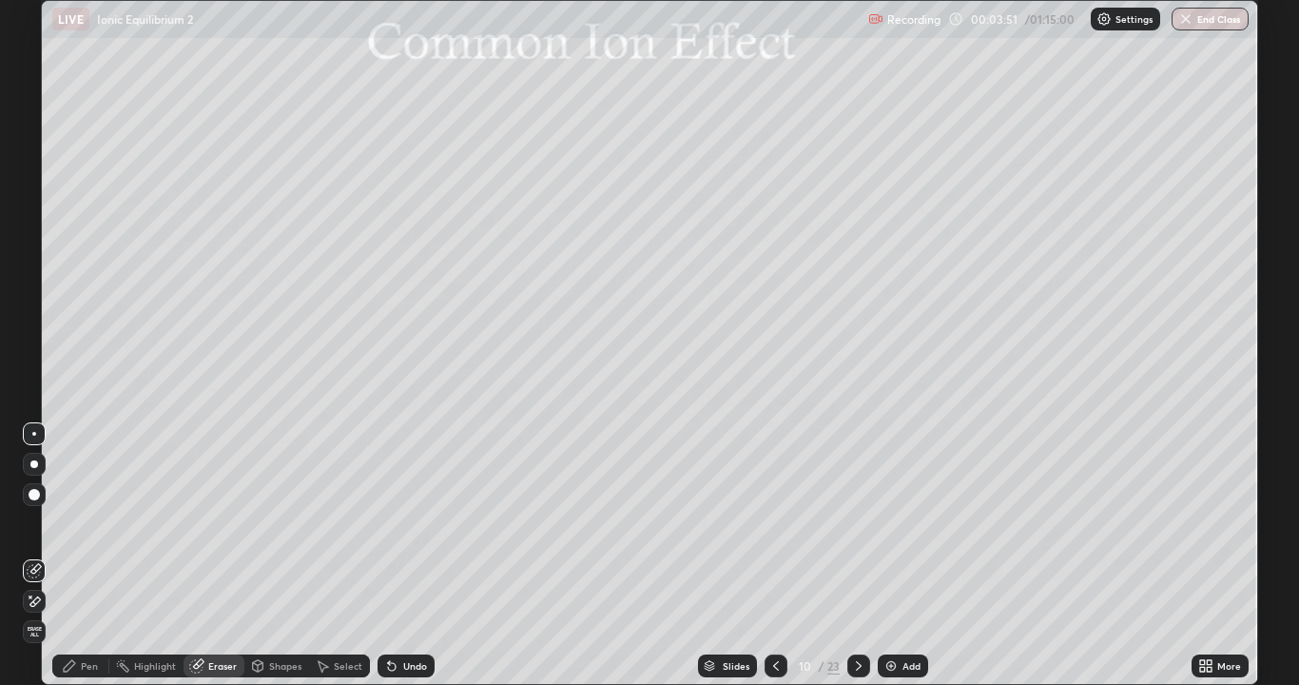
click at [99, 556] on div "Pen" at bounding box center [80, 665] width 57 height 23
click at [36, 216] on div at bounding box center [34, 212] width 11 height 11
click at [389, 556] on icon at bounding box center [392, 667] width 8 height 8
click at [388, 556] on icon at bounding box center [392, 667] width 8 height 8
click at [334, 556] on div "Select" at bounding box center [348, 666] width 29 height 10
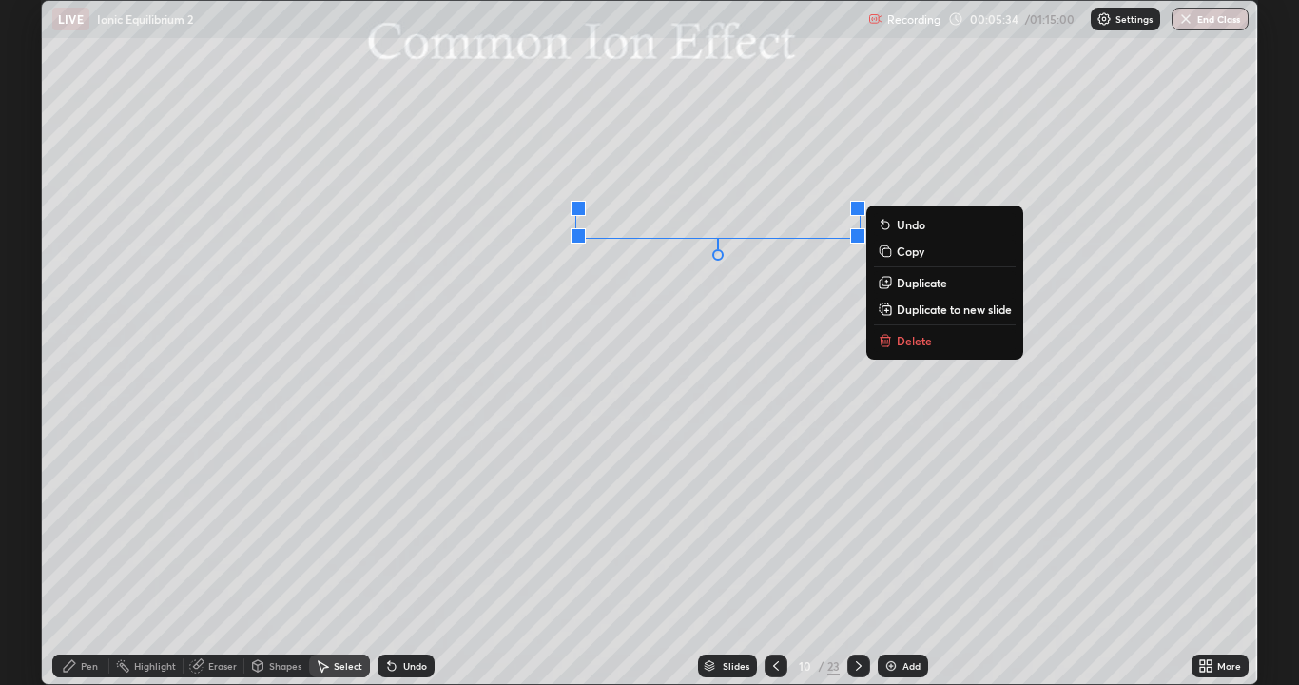
click at [96, 556] on div "Pen" at bounding box center [89, 666] width 17 height 10
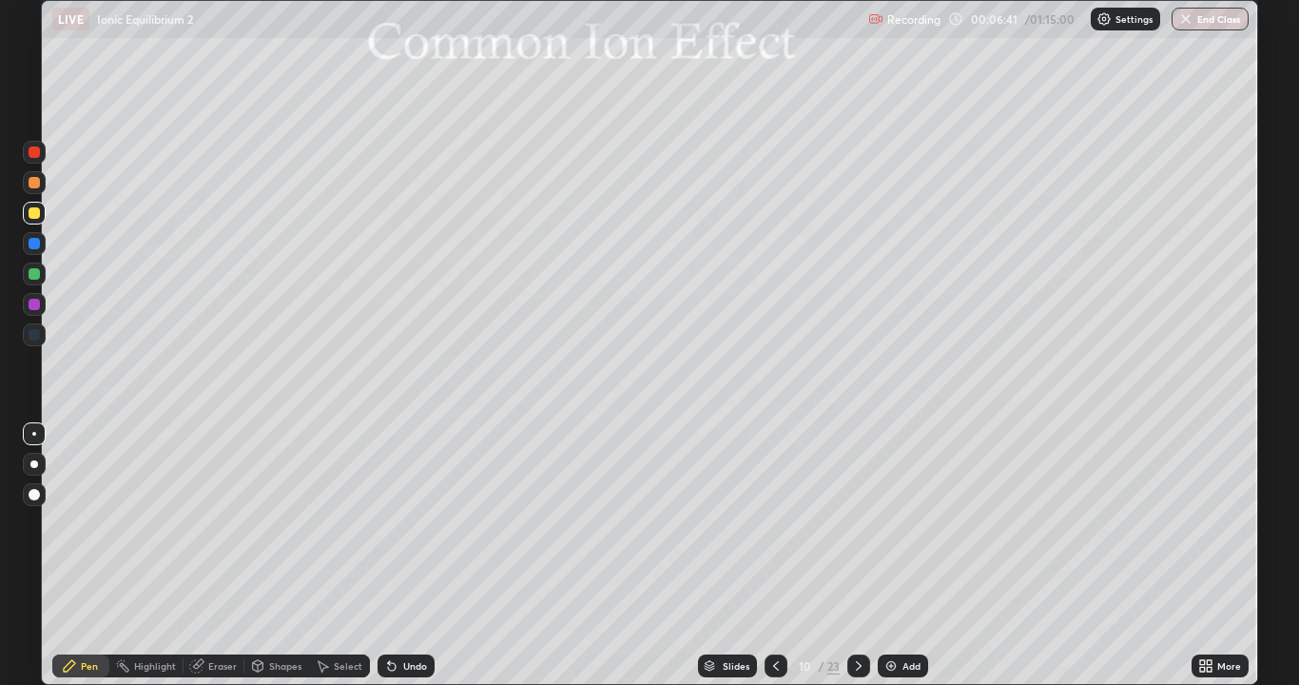
click at [416, 556] on div "Undo" at bounding box center [415, 666] width 24 height 10
click at [404, 556] on div "Undo" at bounding box center [415, 666] width 24 height 10
click at [289, 556] on div "Shapes" at bounding box center [285, 666] width 32 height 10
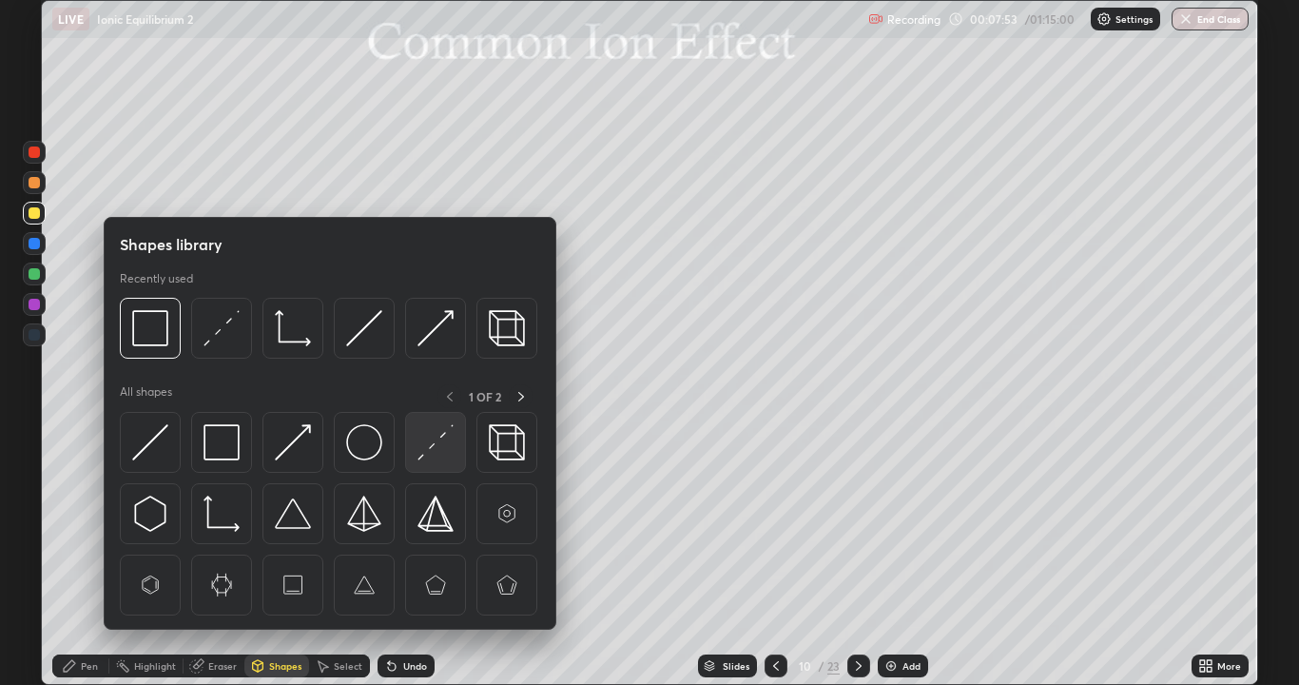
click at [432, 447] on img at bounding box center [436, 442] width 36 height 36
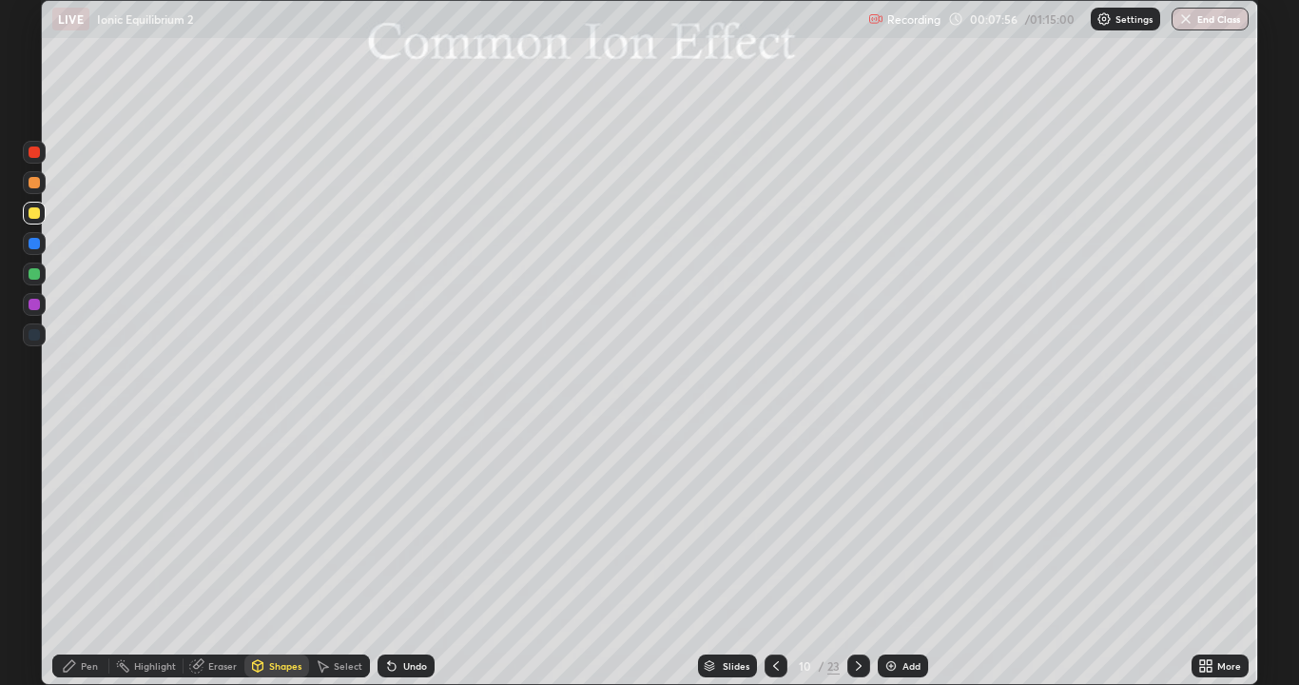
click at [97, 556] on div "Pen" at bounding box center [89, 666] width 17 height 10
click at [33, 272] on div at bounding box center [34, 273] width 11 height 11
click at [388, 556] on icon at bounding box center [392, 667] width 8 height 8
click at [390, 556] on icon at bounding box center [392, 667] width 8 height 8
click at [892, 556] on img at bounding box center [891, 665] width 15 height 15
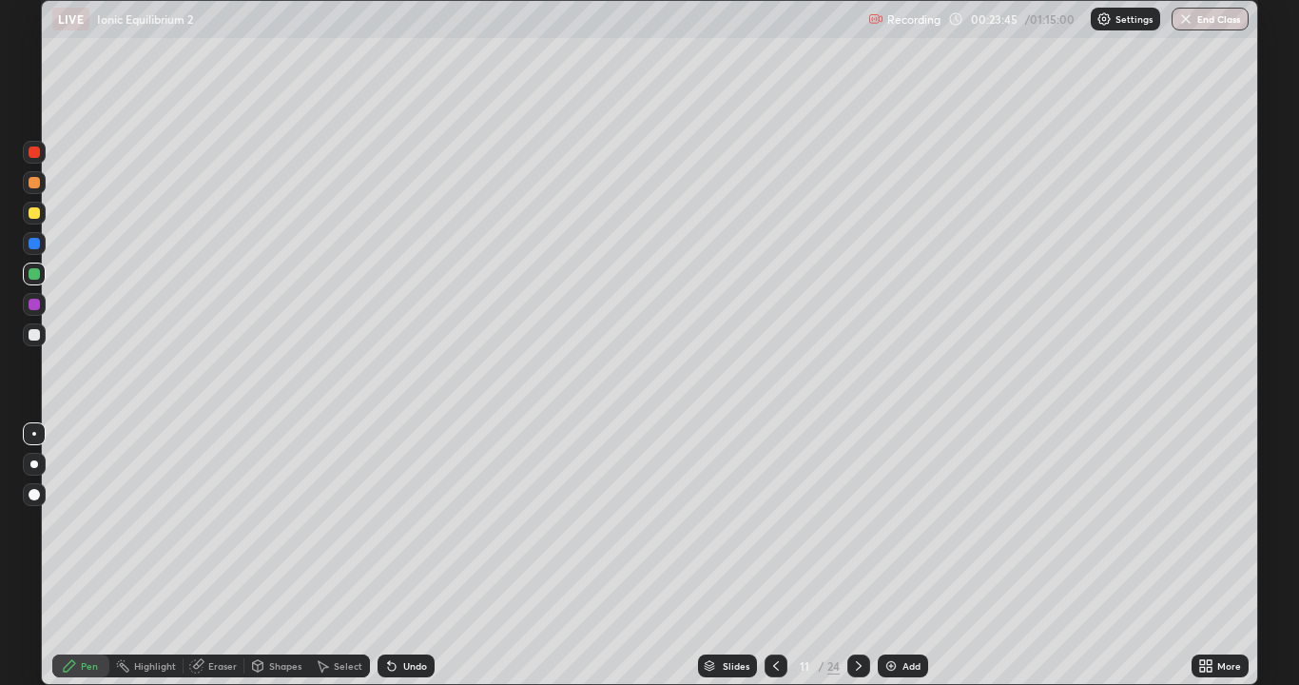
click at [35, 335] on div at bounding box center [34, 334] width 11 height 11
click at [261, 556] on icon at bounding box center [258, 665] width 10 height 11
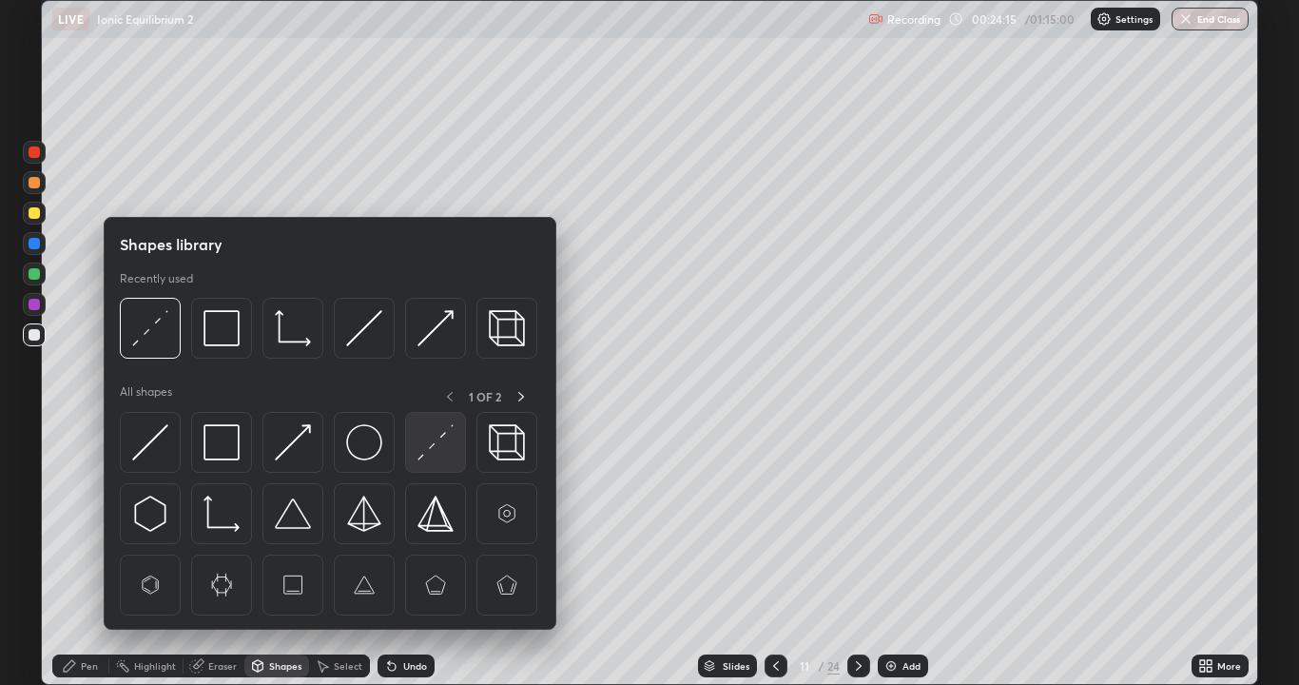
click at [411, 448] on div at bounding box center [435, 442] width 61 height 61
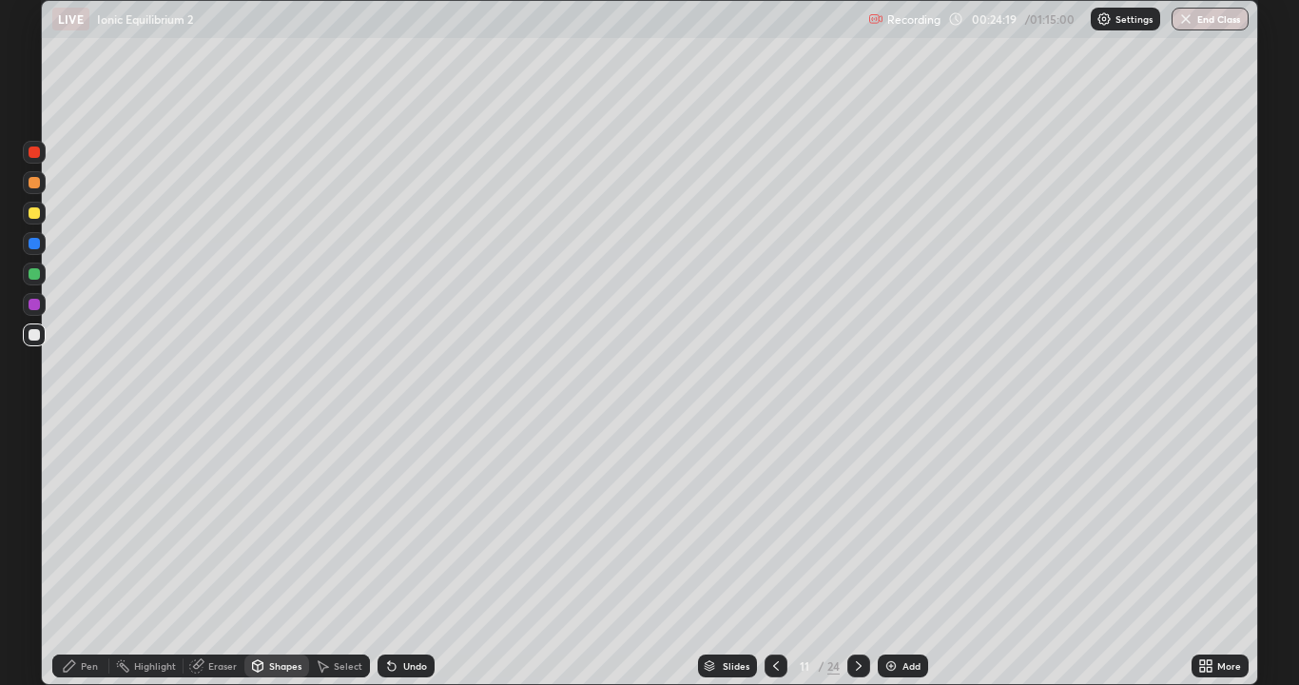
click at [89, 556] on div "Pen" at bounding box center [80, 665] width 57 height 23
click at [388, 556] on icon at bounding box center [389, 662] width 2 height 2
click at [397, 556] on div "Undo" at bounding box center [406, 665] width 57 height 23
click at [390, 556] on icon at bounding box center [392, 667] width 8 height 8
click at [894, 556] on img at bounding box center [891, 665] width 15 height 15
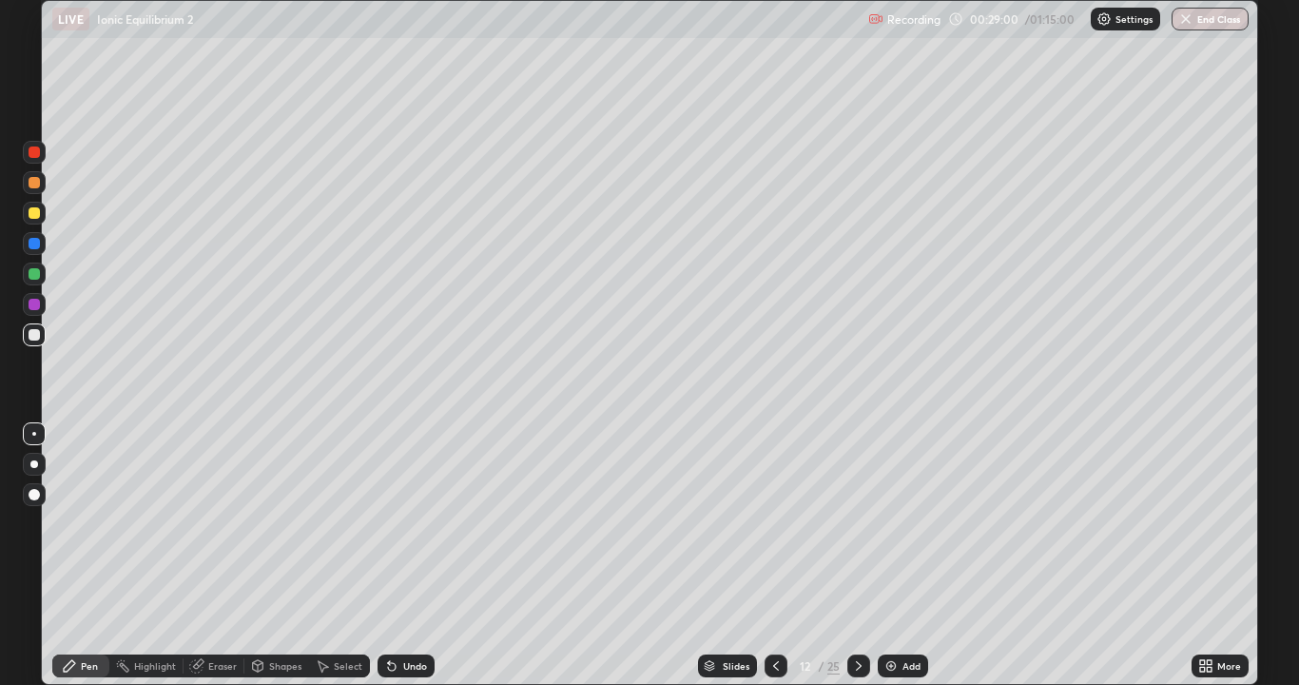
click at [35, 335] on div at bounding box center [34, 334] width 11 height 11
click at [397, 556] on div "Undo" at bounding box center [406, 665] width 57 height 23
click at [399, 556] on div "Undo" at bounding box center [406, 665] width 57 height 23
click at [400, 556] on div "Undo" at bounding box center [406, 665] width 57 height 23
click at [403, 556] on div "Undo" at bounding box center [415, 666] width 24 height 10
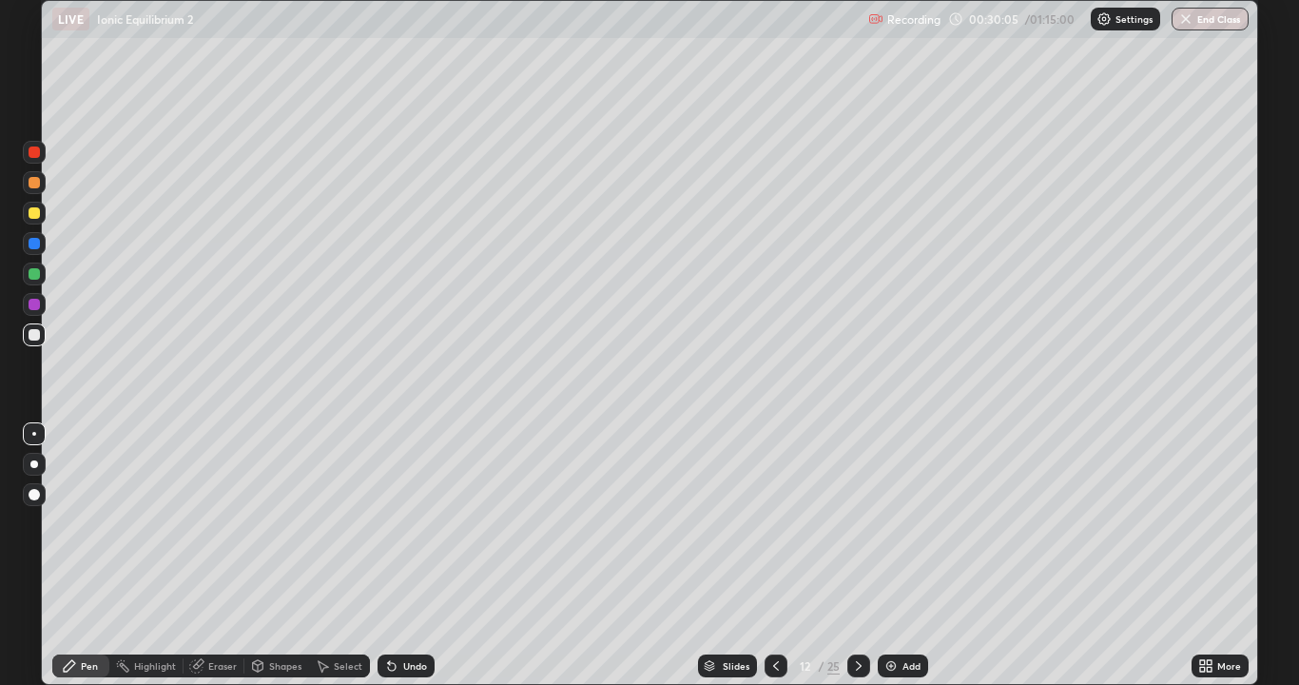
click at [403, 556] on div "Undo" at bounding box center [415, 666] width 24 height 10
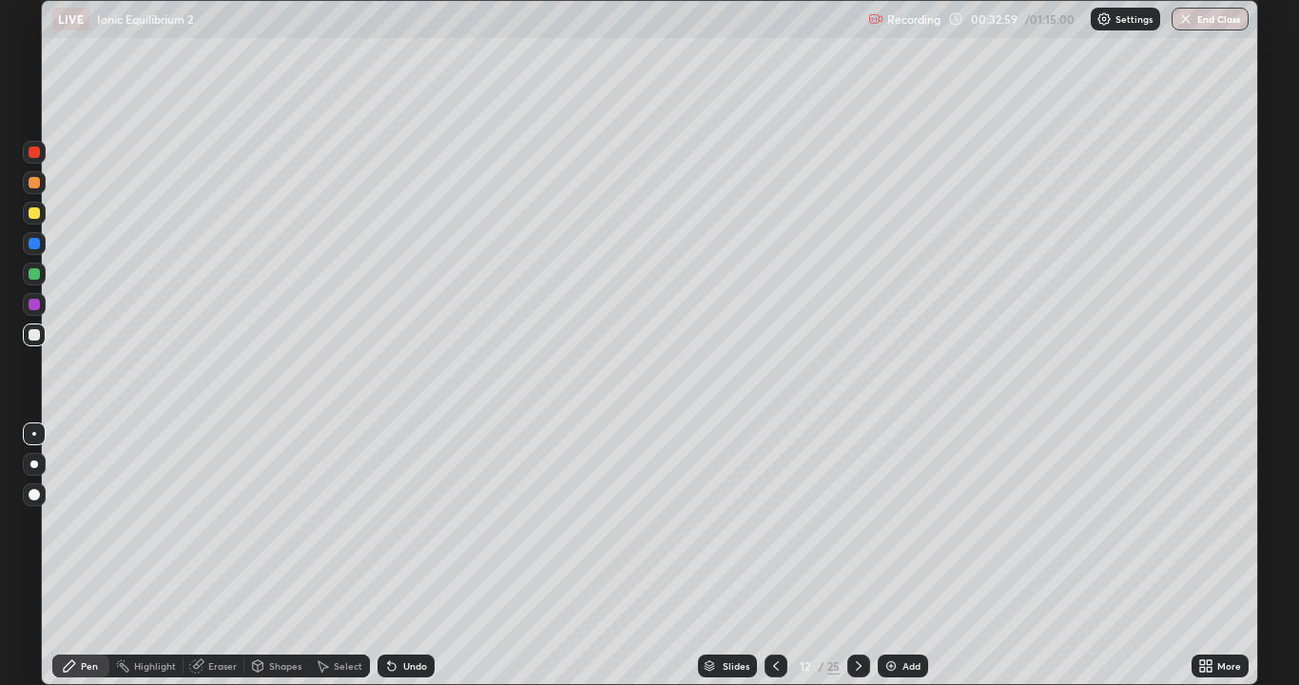
click at [33, 217] on div at bounding box center [34, 212] width 11 height 11
click at [857, 556] on icon at bounding box center [858, 665] width 15 height 15
click at [39, 215] on div at bounding box center [34, 212] width 11 height 11
click at [389, 556] on icon at bounding box center [392, 667] width 8 height 8
click at [394, 556] on div "Undo" at bounding box center [406, 665] width 57 height 23
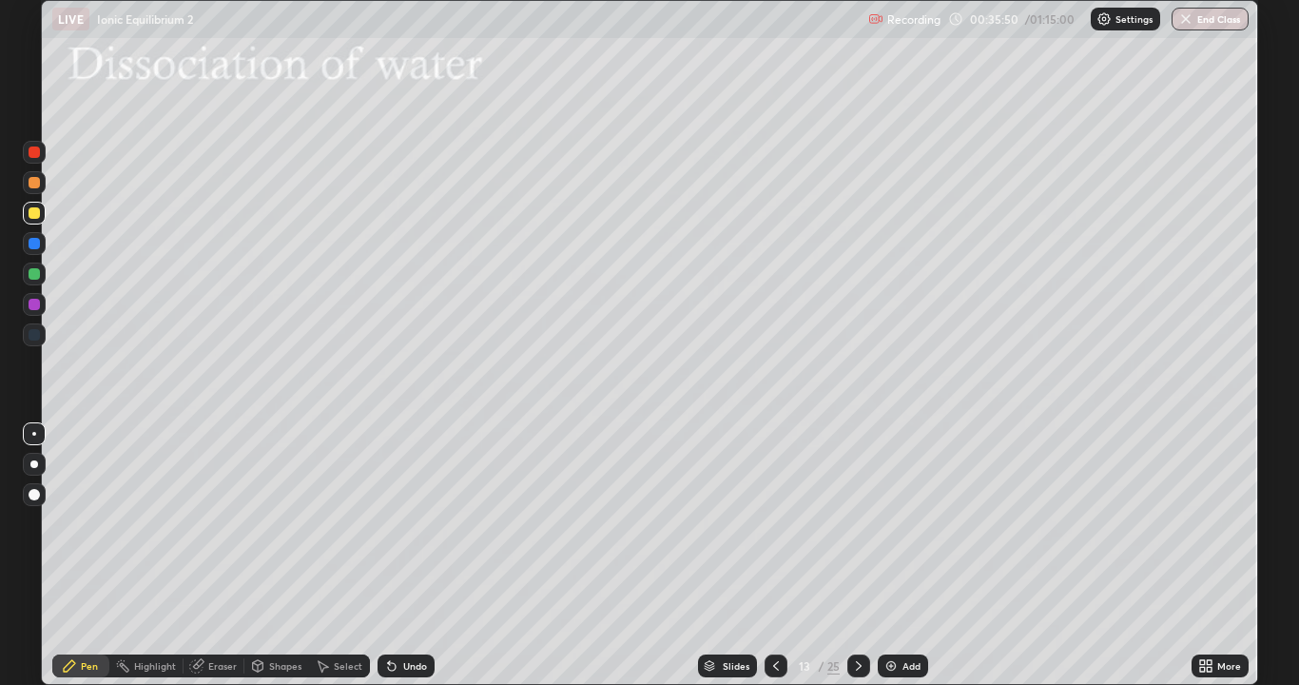
click at [391, 556] on div "Undo" at bounding box center [406, 665] width 57 height 23
click at [388, 556] on icon at bounding box center [392, 667] width 8 height 8
click at [390, 556] on icon at bounding box center [392, 667] width 8 height 8
click at [390, 556] on icon at bounding box center [391, 665] width 15 height 15
click at [384, 556] on icon at bounding box center [391, 665] width 15 height 15
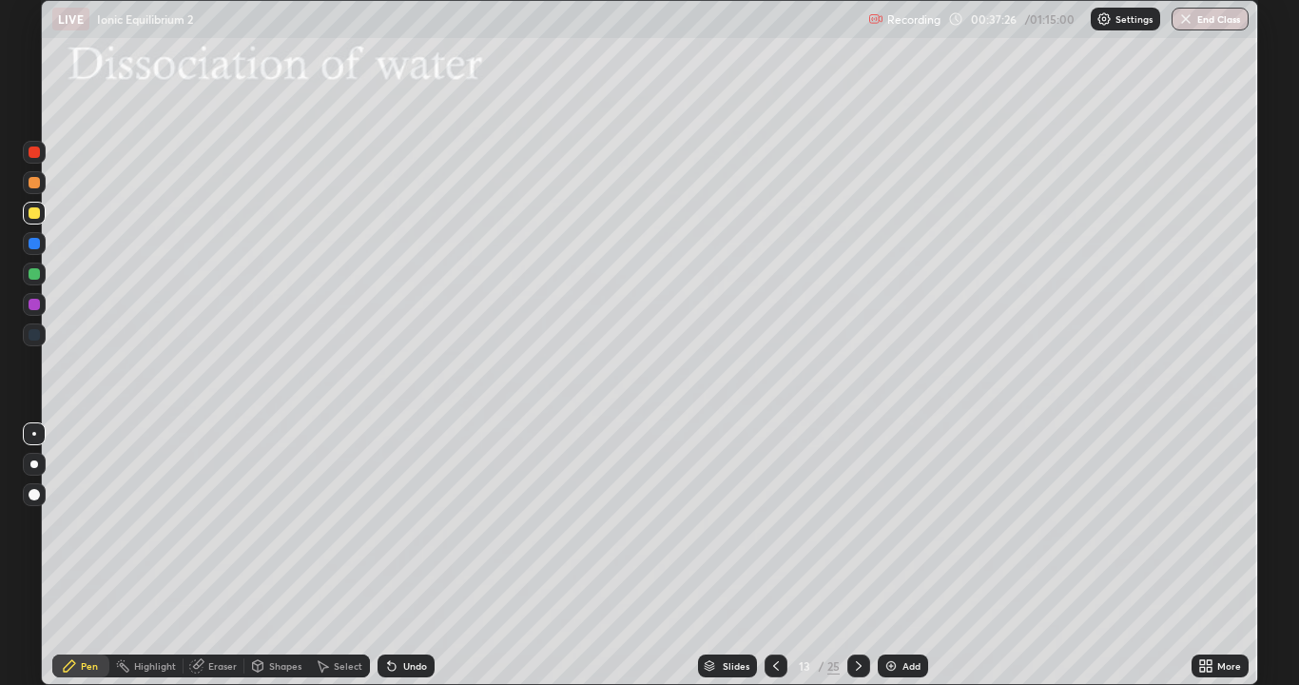
click at [281, 556] on div "Shapes" at bounding box center [285, 666] width 32 height 10
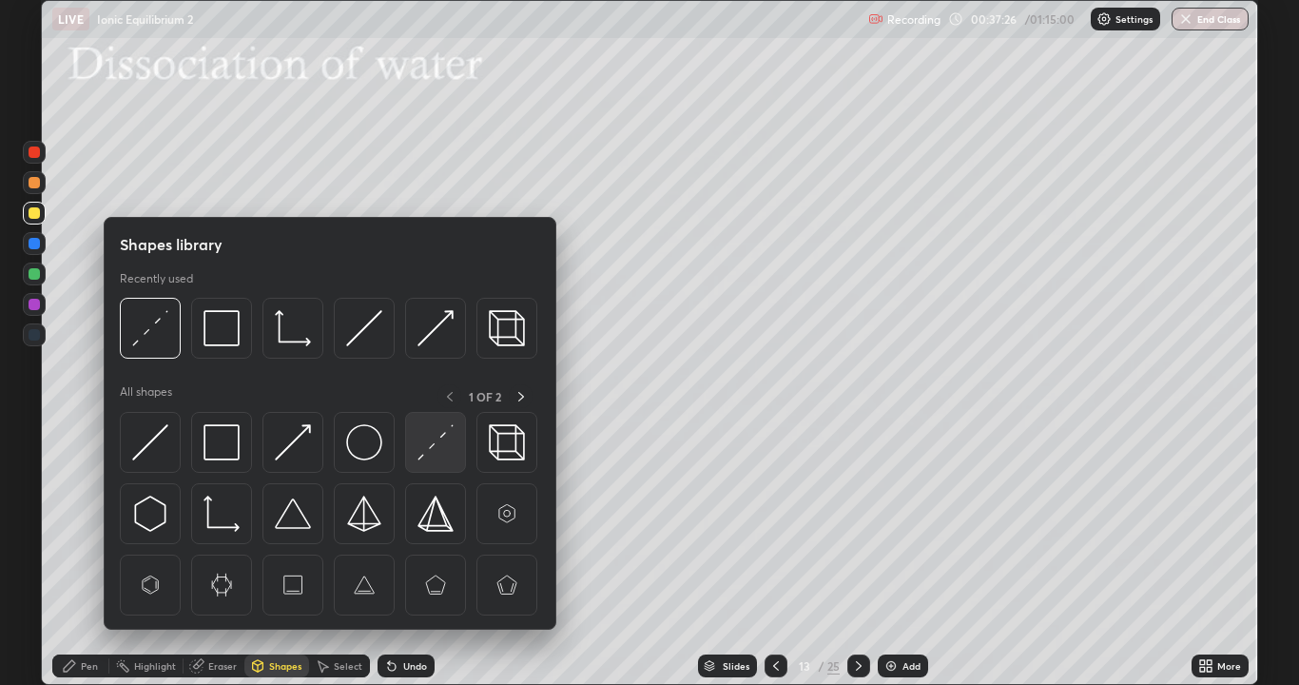
click at [428, 456] on img at bounding box center [436, 442] width 36 height 36
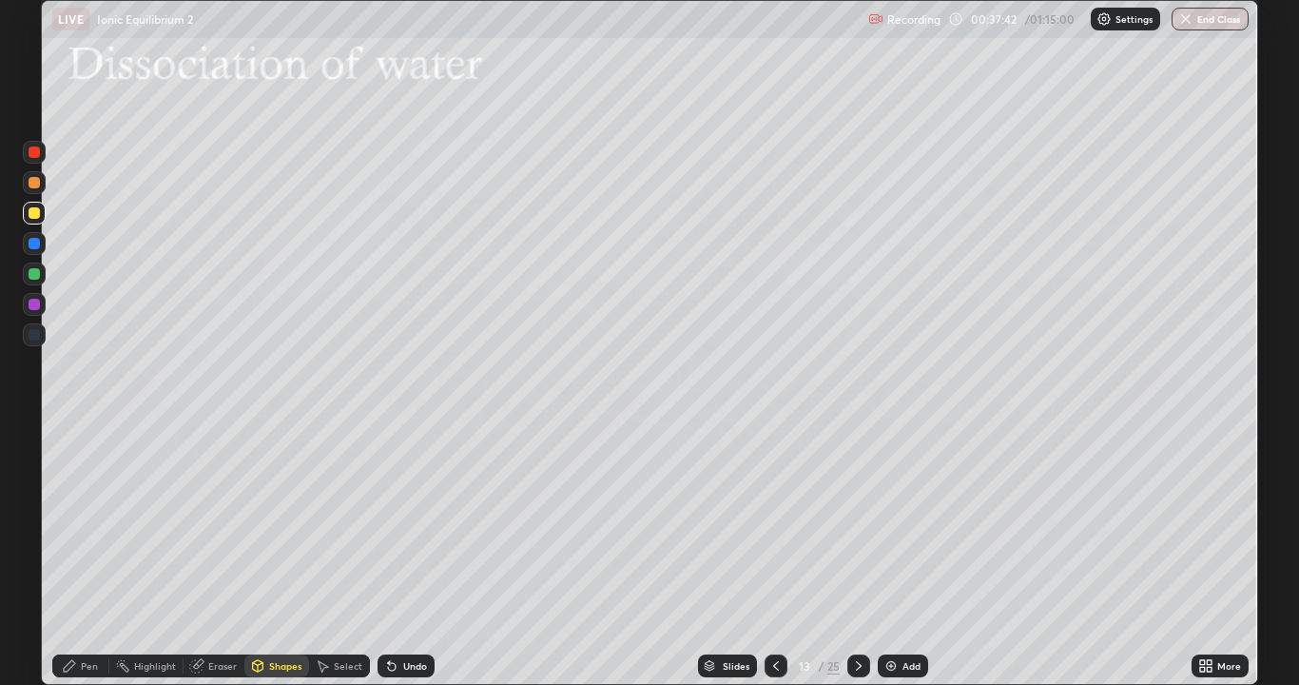
click at [410, 556] on div "Undo" at bounding box center [415, 666] width 24 height 10
click at [408, 556] on div "Undo" at bounding box center [415, 666] width 24 height 10
click at [411, 556] on div "Undo" at bounding box center [415, 666] width 24 height 10
click at [92, 556] on div "Pen" at bounding box center [89, 666] width 17 height 10
click at [221, 556] on div "Eraser" at bounding box center [222, 666] width 29 height 10
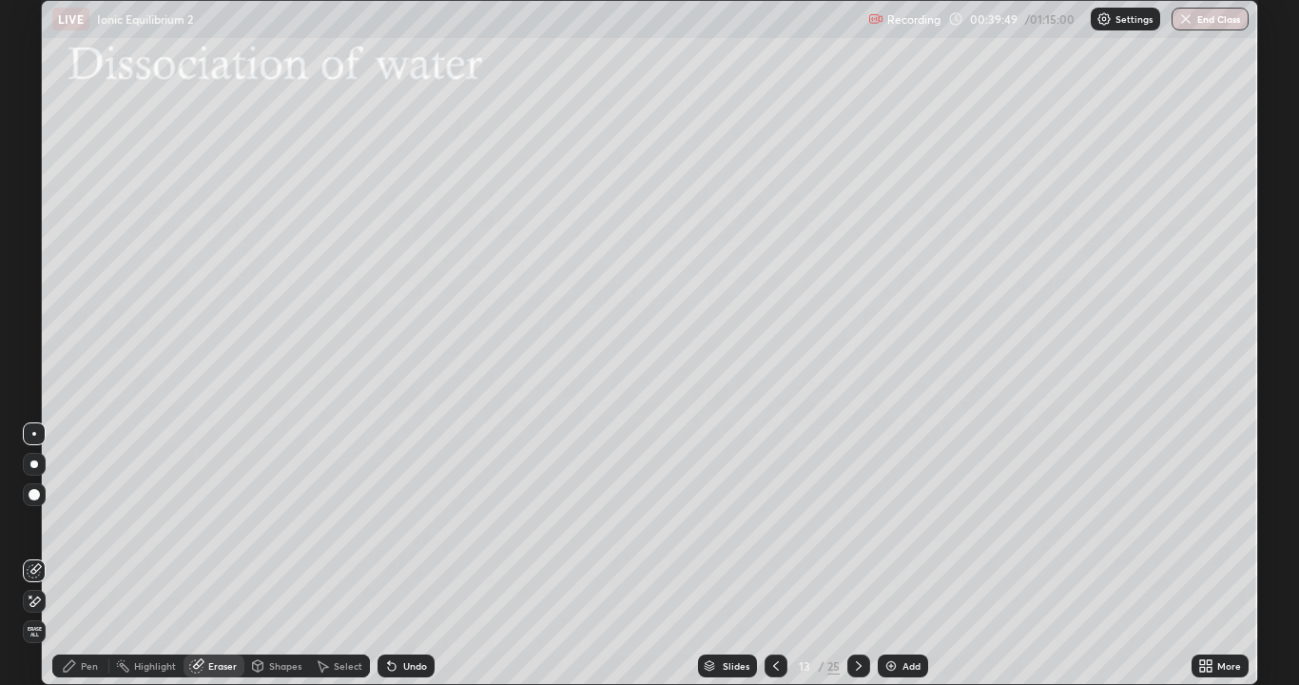
click at [90, 556] on div "Pen" at bounding box center [89, 666] width 17 height 10
click at [857, 556] on icon at bounding box center [858, 665] width 15 height 15
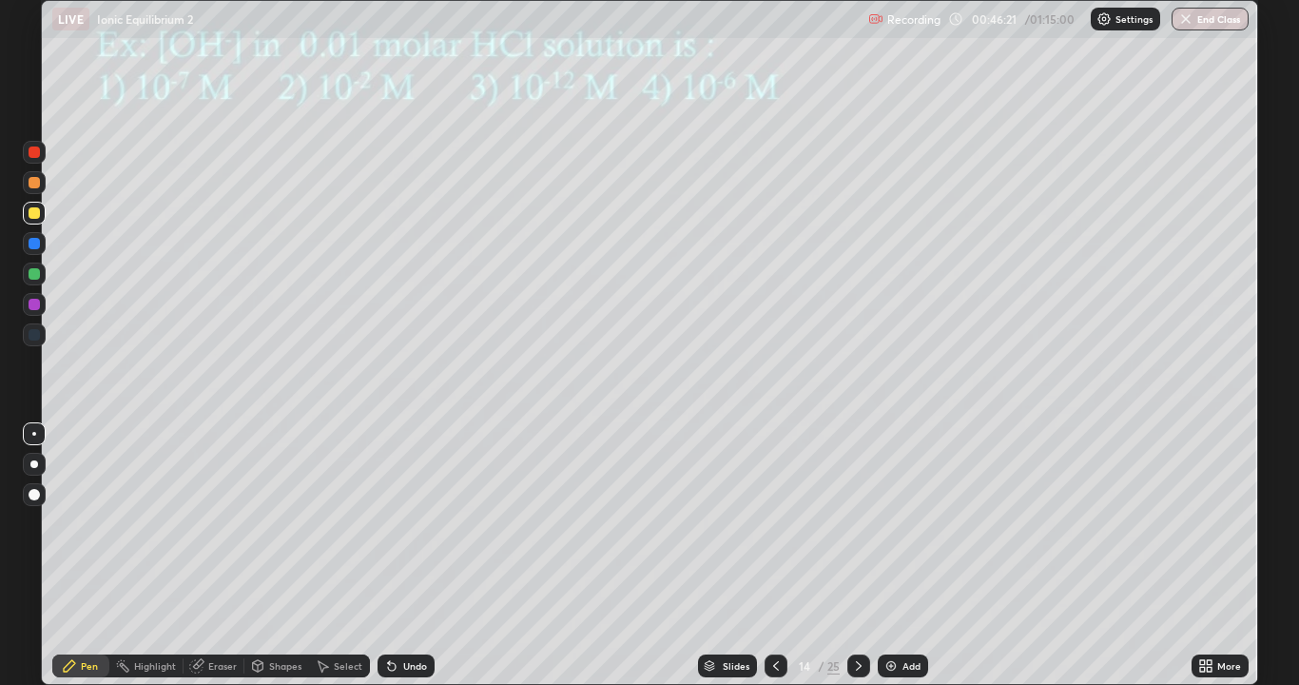
click at [784, 556] on div at bounding box center [776, 665] width 23 height 23
click at [896, 556] on img at bounding box center [891, 665] width 15 height 15
click at [37, 333] on div at bounding box center [34, 334] width 11 height 11
click at [281, 556] on div "Shapes" at bounding box center [285, 666] width 32 height 10
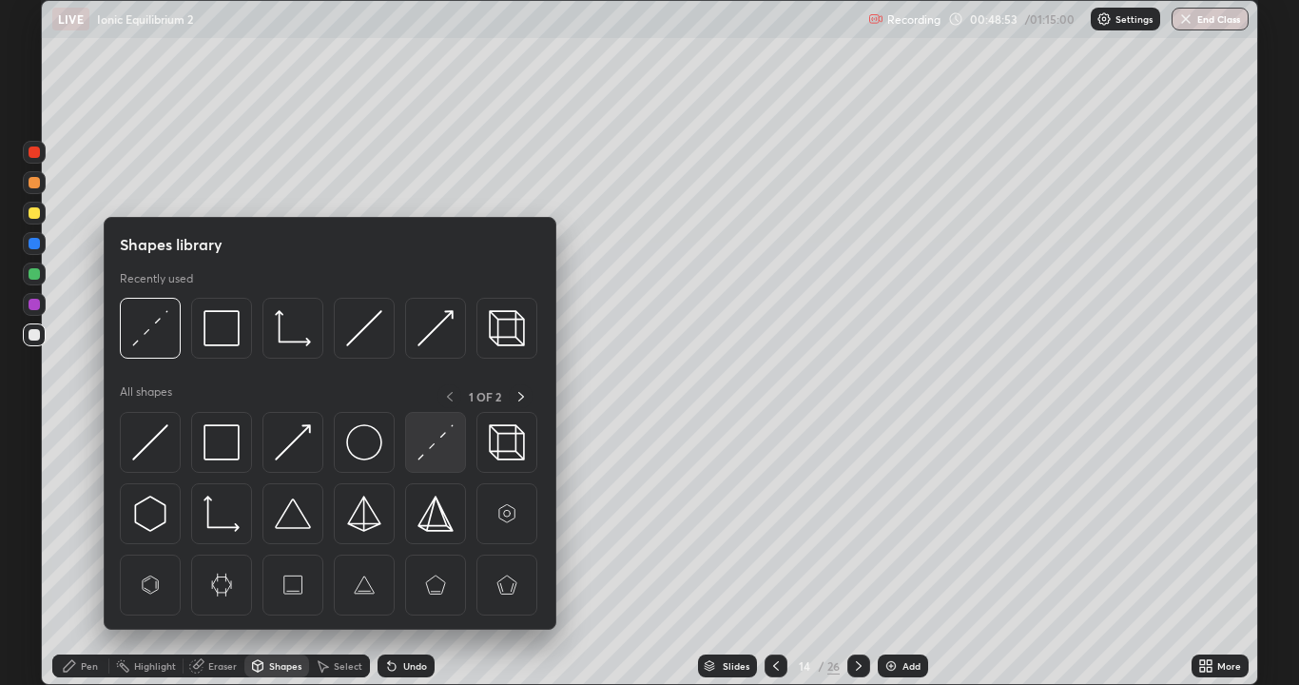
click at [416, 463] on div at bounding box center [435, 442] width 61 height 61
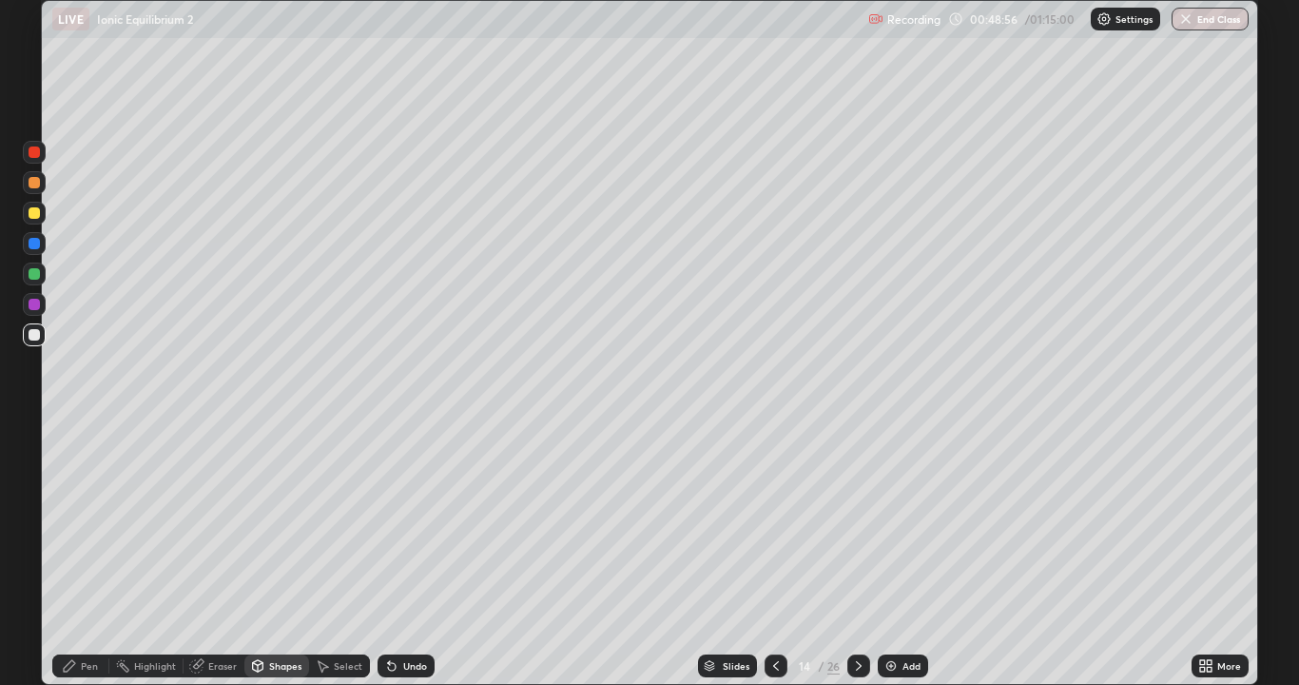
click at [94, 556] on div "Pen" at bounding box center [89, 666] width 17 height 10
click at [398, 556] on div "Undo" at bounding box center [406, 665] width 57 height 23
click at [396, 556] on icon at bounding box center [391, 665] width 15 height 15
click at [392, 556] on icon at bounding box center [392, 667] width 8 height 8
click at [856, 556] on icon at bounding box center [858, 665] width 15 height 15
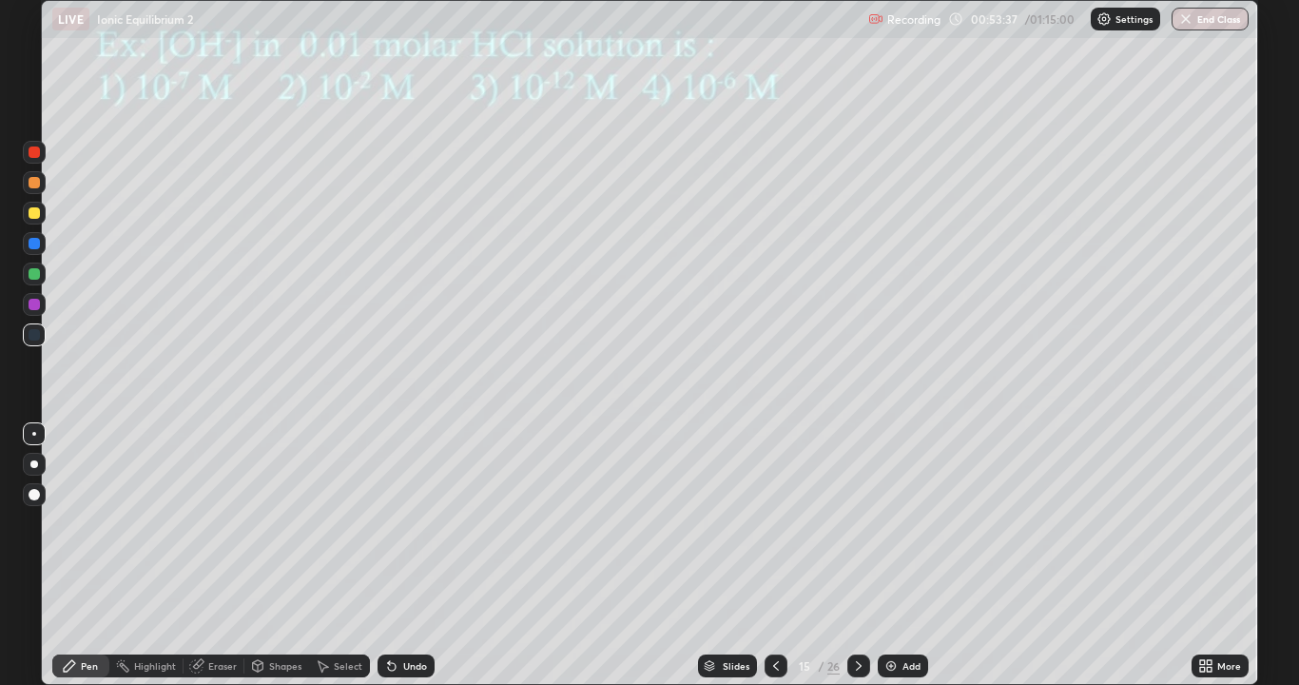
click at [39, 217] on div at bounding box center [34, 213] width 23 height 23
click at [392, 556] on icon at bounding box center [391, 665] width 15 height 15
click at [389, 556] on icon at bounding box center [392, 667] width 8 height 8
click at [38, 218] on div at bounding box center [34, 213] width 23 height 23
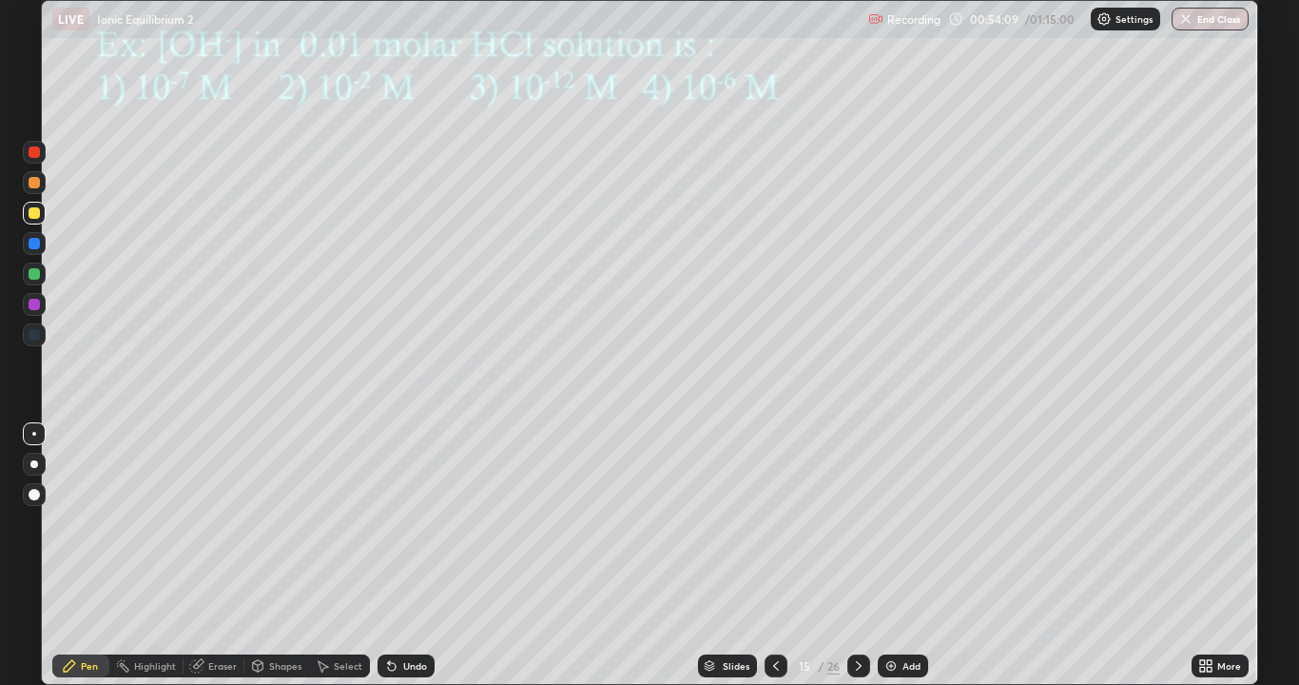
click at [38, 216] on div at bounding box center [34, 212] width 11 height 11
click at [34, 279] on div at bounding box center [34, 273] width 11 height 11
click at [858, 556] on icon at bounding box center [858, 665] width 15 height 15
click at [774, 556] on icon at bounding box center [776, 665] width 15 height 15
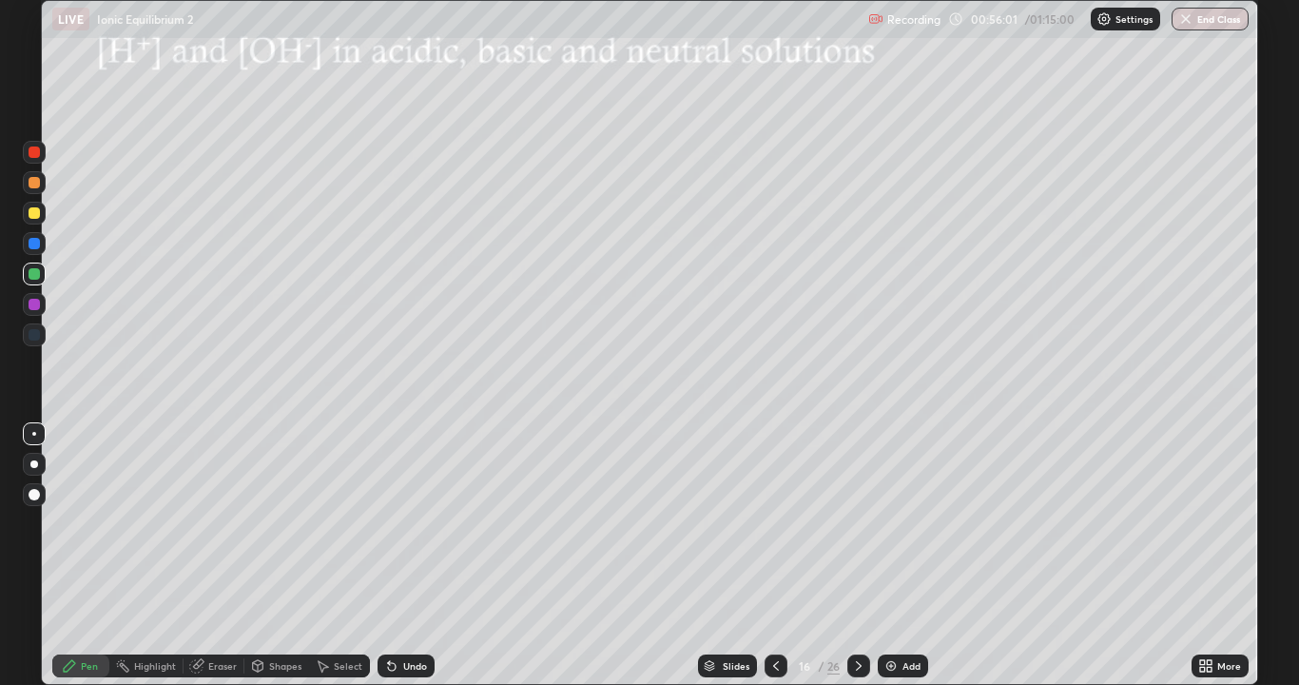
click at [894, 556] on img at bounding box center [891, 665] width 15 height 15
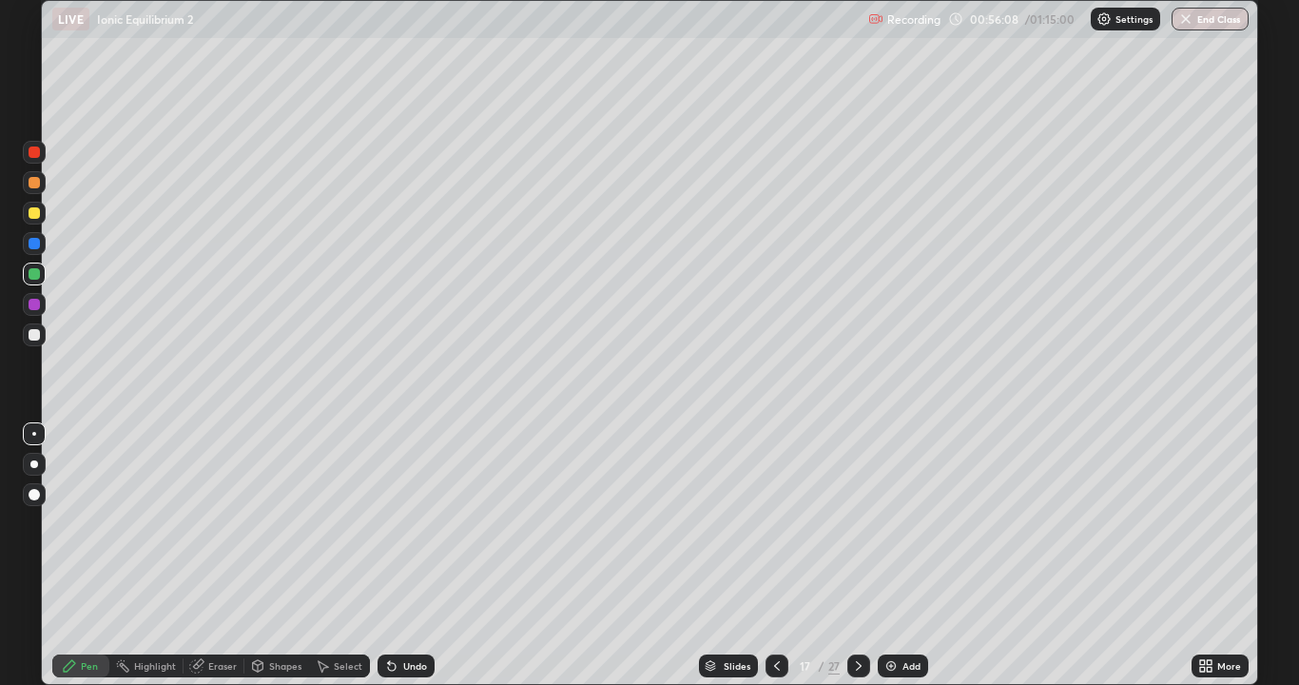
click at [37, 335] on div at bounding box center [34, 334] width 11 height 11
click at [34, 214] on div at bounding box center [34, 212] width 11 height 11
click at [390, 556] on icon at bounding box center [392, 667] width 8 height 8
click at [389, 556] on icon at bounding box center [392, 667] width 8 height 8
click at [383, 556] on div "Undo" at bounding box center [406, 665] width 57 height 23
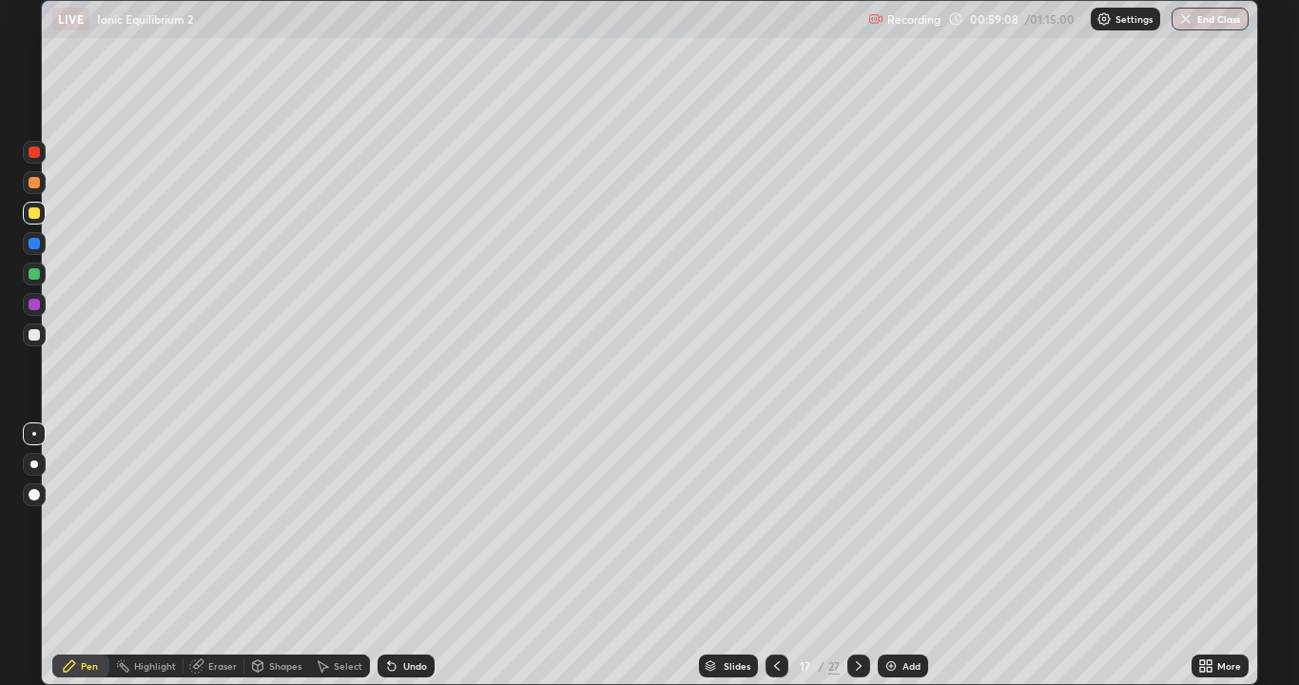
click at [894, 556] on img at bounding box center [891, 665] width 15 height 15
click at [35, 336] on div at bounding box center [34, 334] width 11 height 11
click at [389, 556] on icon at bounding box center [392, 667] width 8 height 8
click at [397, 556] on div "Undo" at bounding box center [406, 665] width 57 height 23
click at [392, 556] on div "Undo" at bounding box center [406, 665] width 57 height 23
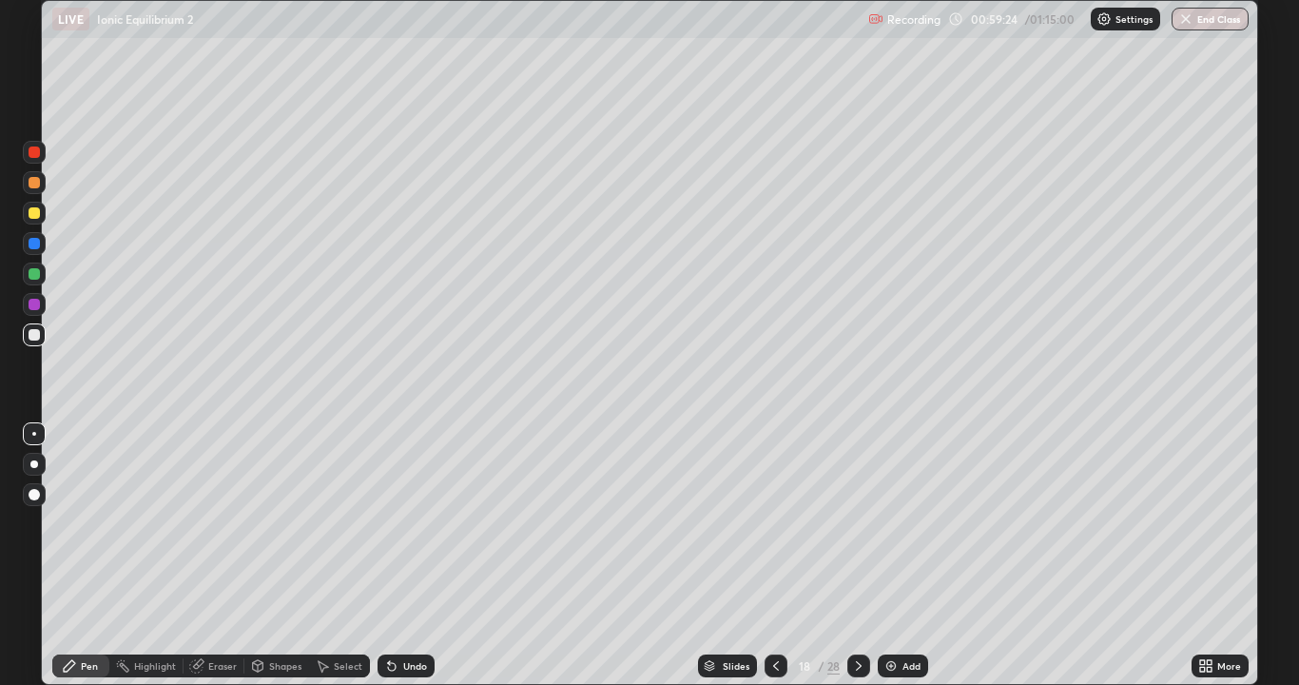
click at [392, 556] on div "Undo" at bounding box center [406, 665] width 57 height 23
click at [867, 556] on div at bounding box center [859, 665] width 23 height 23
click at [39, 208] on div at bounding box center [34, 213] width 23 height 23
click at [390, 556] on icon at bounding box center [392, 667] width 8 height 8
click at [393, 556] on icon at bounding box center [392, 667] width 8 height 8
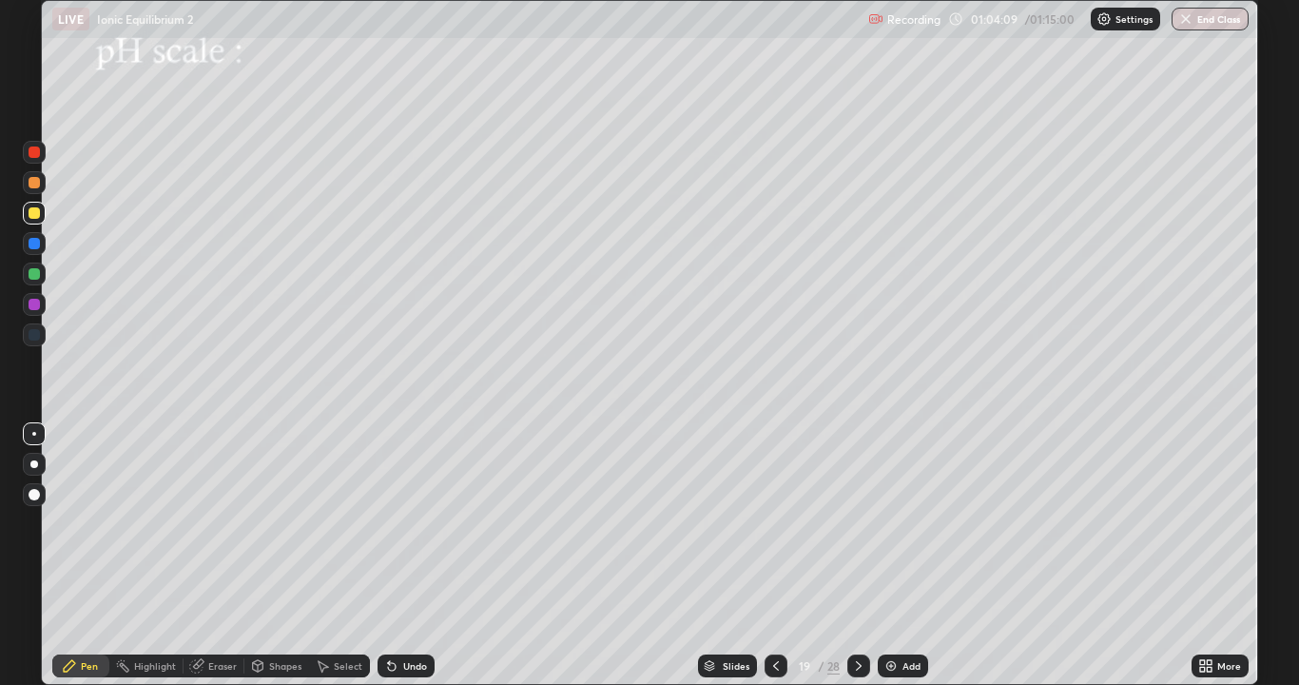
click at [392, 556] on icon at bounding box center [392, 667] width 8 height 8
click at [389, 556] on icon at bounding box center [392, 667] width 8 height 8
click at [388, 556] on icon at bounding box center [392, 667] width 8 height 8
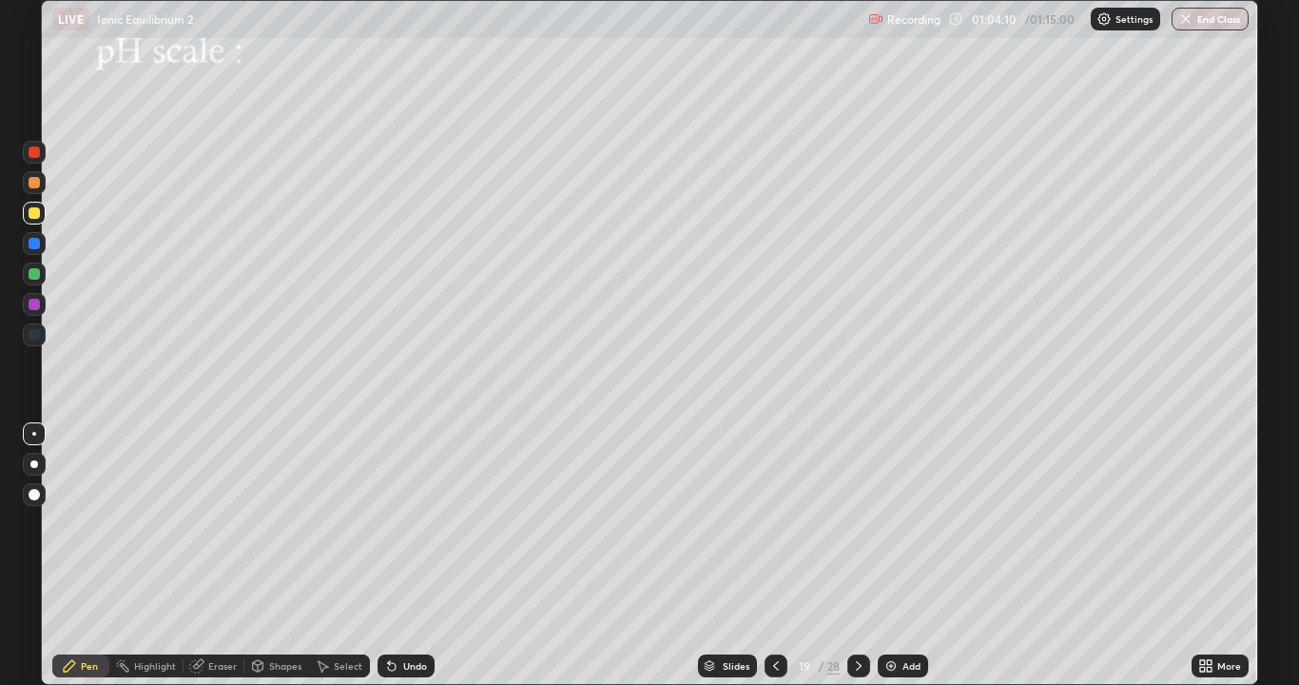
click at [388, 556] on icon at bounding box center [392, 667] width 8 height 8
click at [223, 556] on div "Eraser" at bounding box center [222, 666] width 29 height 10
click at [88, 556] on div "Pen" at bounding box center [89, 666] width 17 height 10
click at [39, 277] on div at bounding box center [34, 273] width 11 height 11
click at [37, 183] on div at bounding box center [34, 182] width 11 height 11
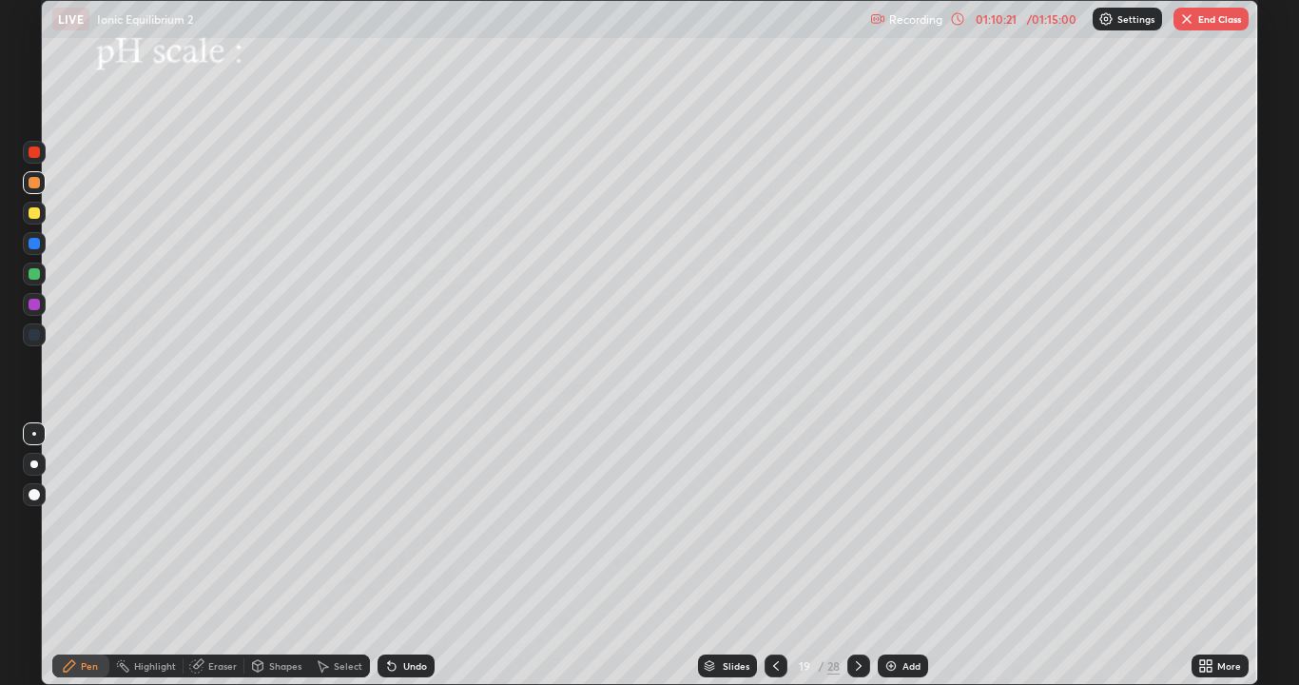
click at [1201, 20] on button "End Class" at bounding box center [1211, 19] width 75 height 23
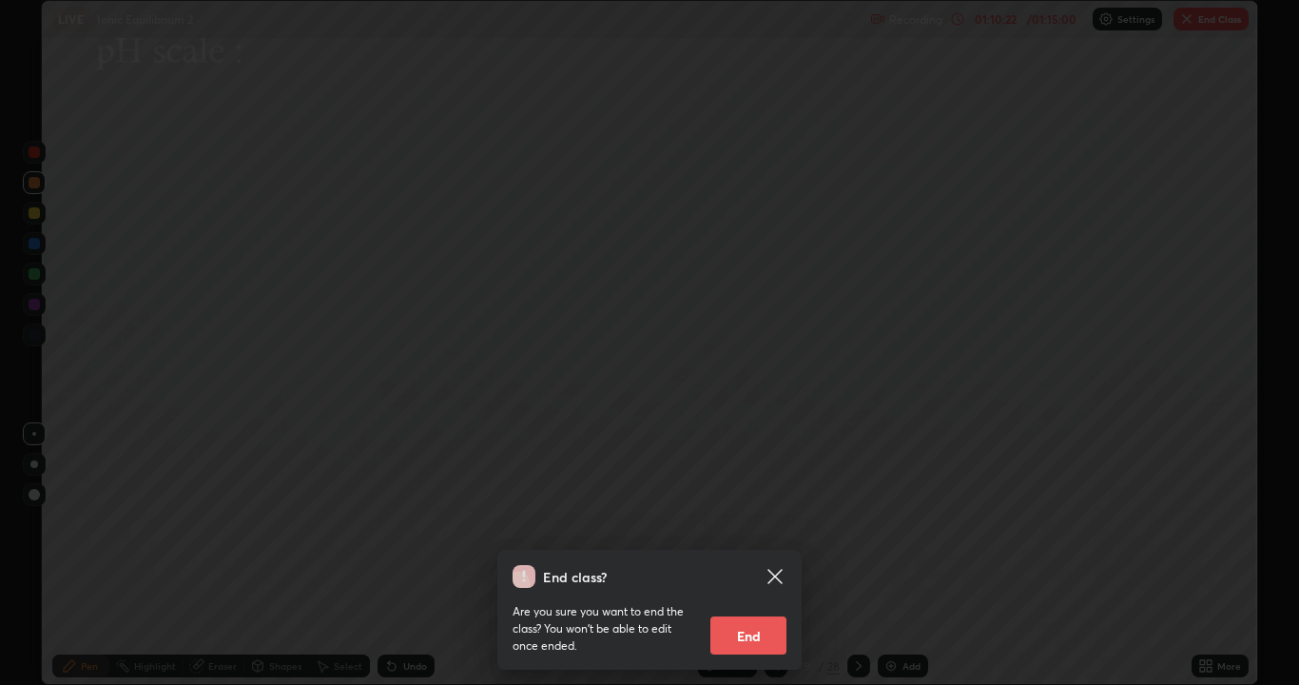
click at [767, 556] on button "End" at bounding box center [749, 635] width 76 height 38
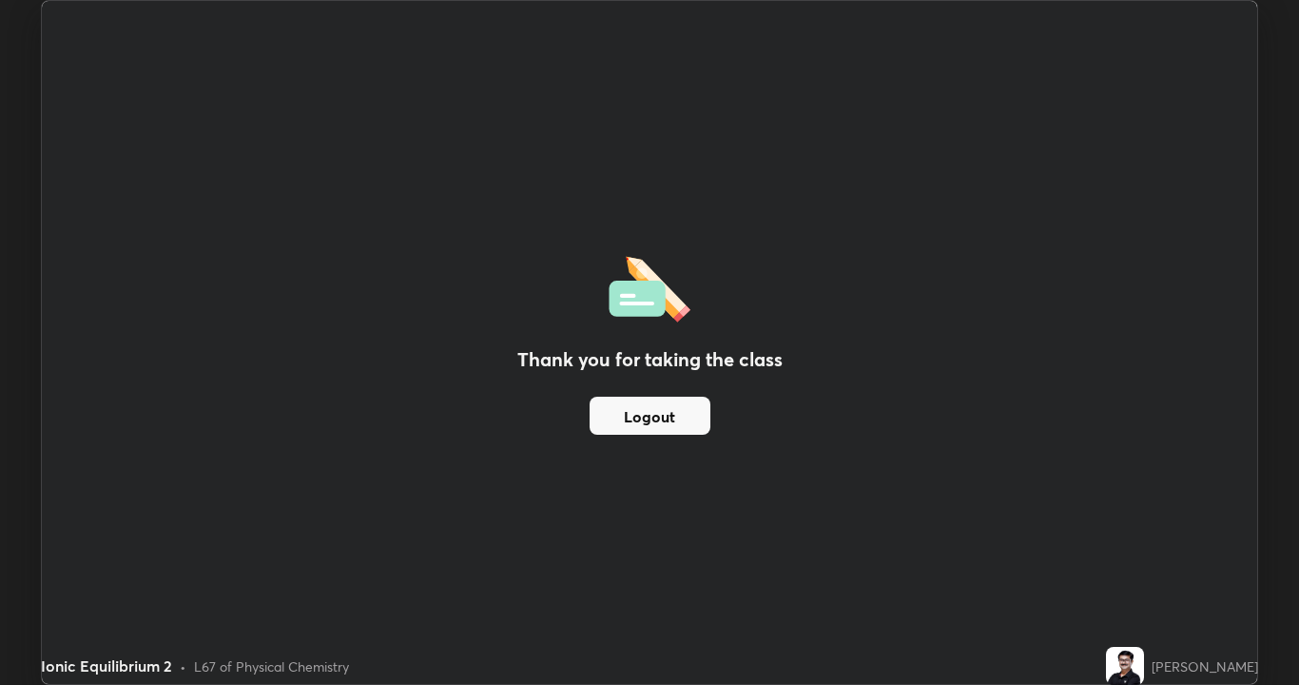
click at [669, 419] on button "Logout" at bounding box center [650, 416] width 121 height 38
